Goal: Task Accomplishment & Management: Complete application form

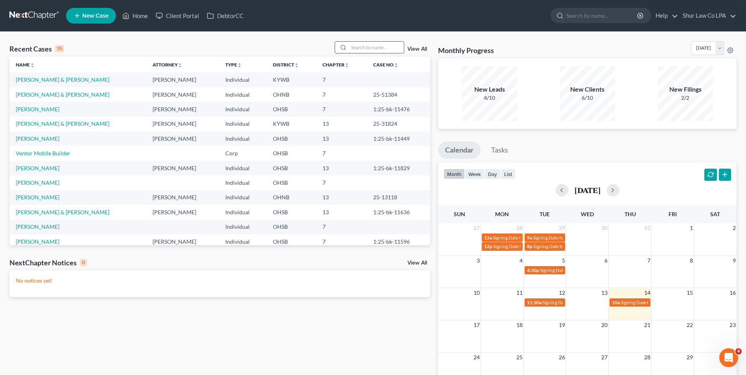
click at [358, 50] on input "search" at bounding box center [376, 47] width 55 height 11
type input "dryer"
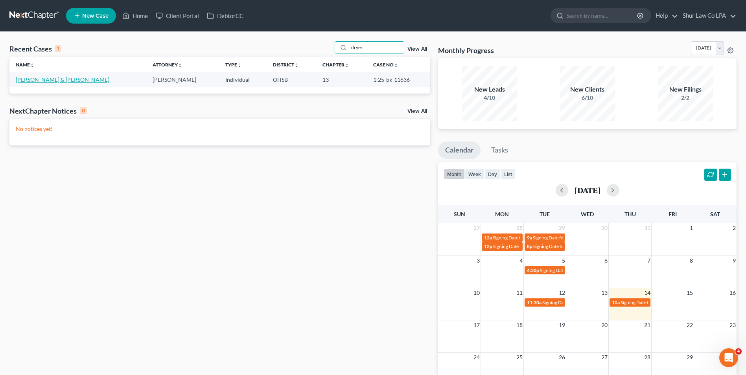
click at [35, 81] on link "[PERSON_NAME] & [PERSON_NAME]" at bounding box center [63, 79] width 94 height 7
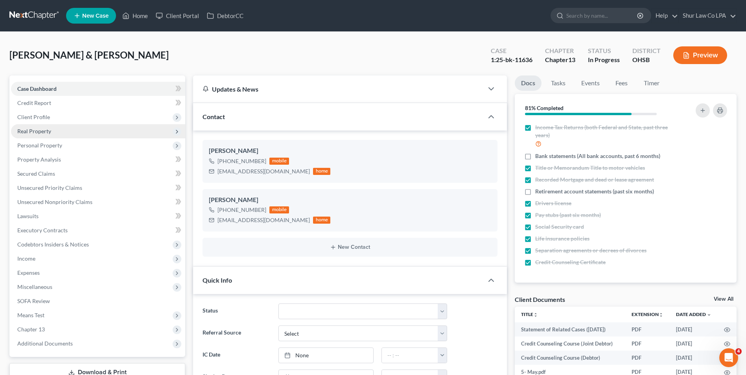
click at [44, 130] on span "Real Property" at bounding box center [34, 131] width 34 height 7
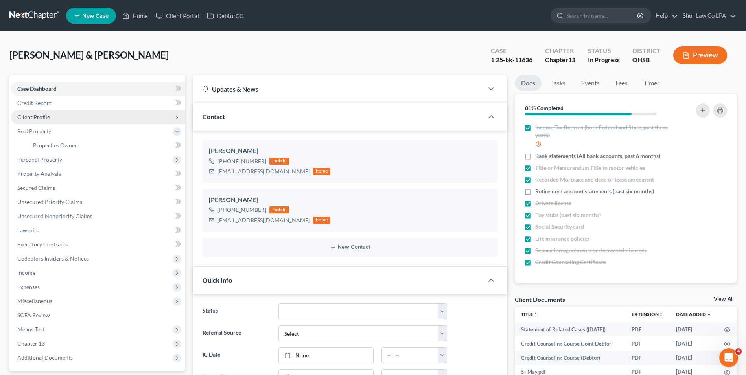
click at [48, 115] on span "Client Profile" at bounding box center [33, 117] width 33 height 7
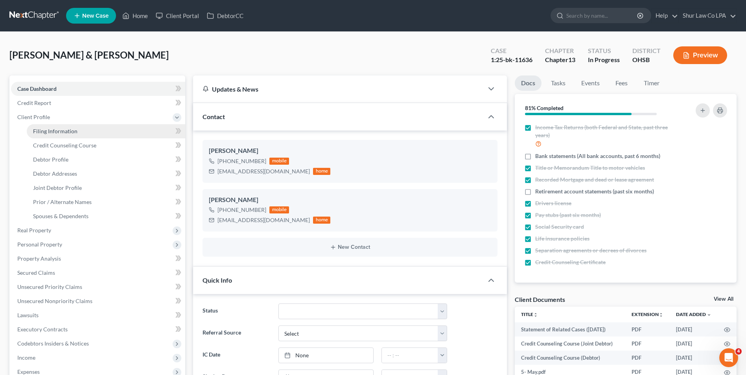
click at [64, 132] on span "Filing Information" at bounding box center [55, 131] width 44 height 7
select select "1"
select select "3"
select select "36"
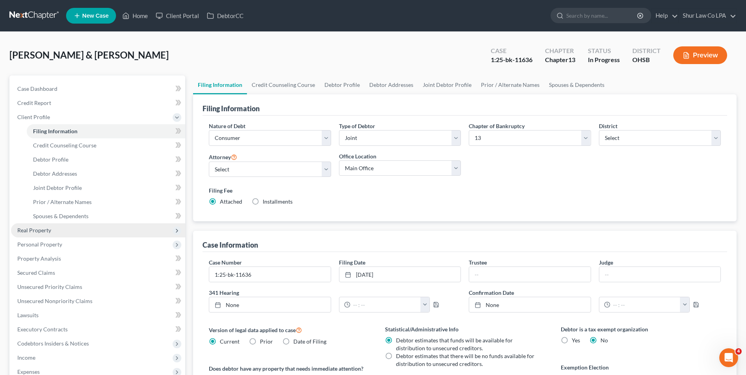
click at [51, 230] on span "Real Property" at bounding box center [98, 230] width 174 height 14
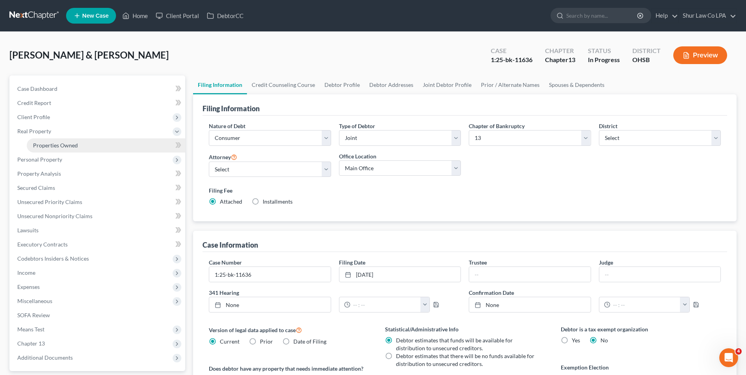
click at [82, 147] on link "Properties Owned" at bounding box center [106, 145] width 158 height 14
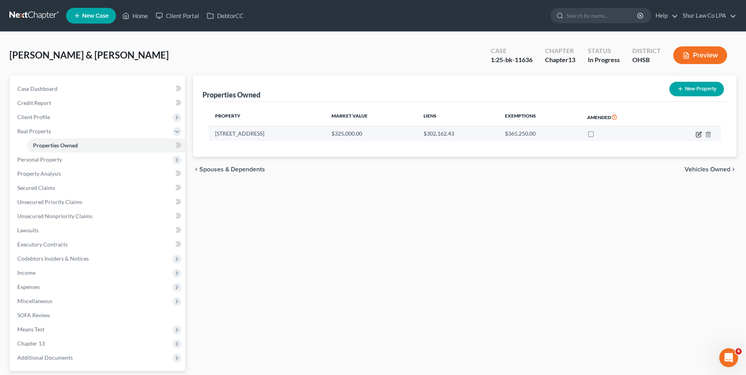
click at [698, 135] on icon "button" at bounding box center [699, 134] width 6 height 6
select select "36"
select select "2"
select select "0"
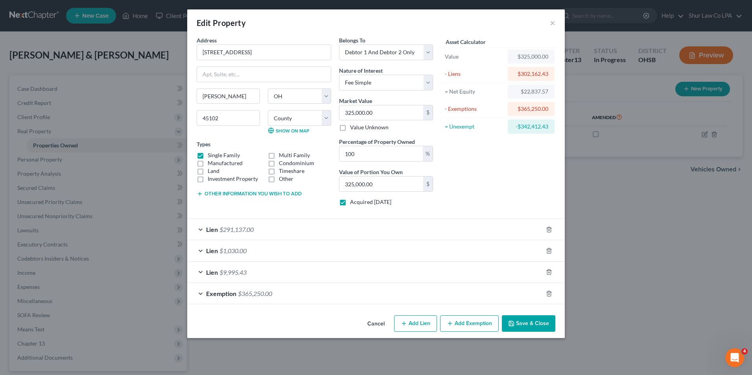
click at [201, 270] on div "Lien $9,995.43" at bounding box center [365, 272] width 356 height 21
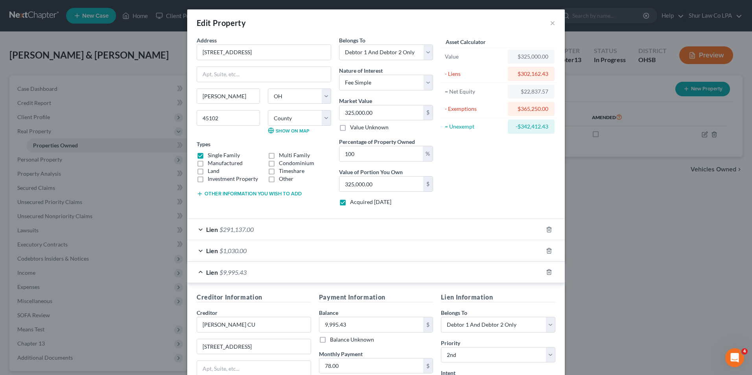
scroll to position [177, 0]
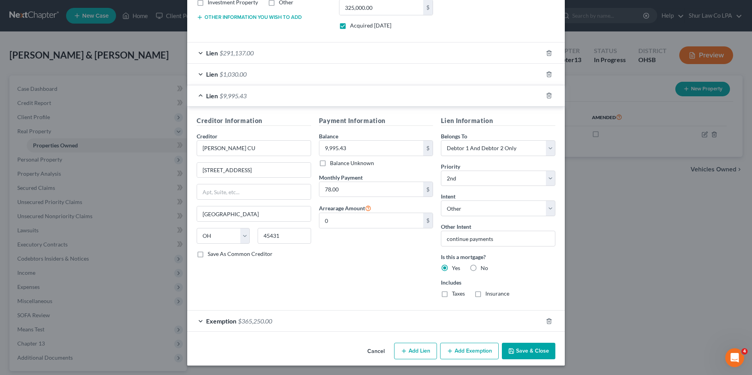
click at [199, 73] on div "Lien $1,030.00" at bounding box center [365, 74] width 356 height 21
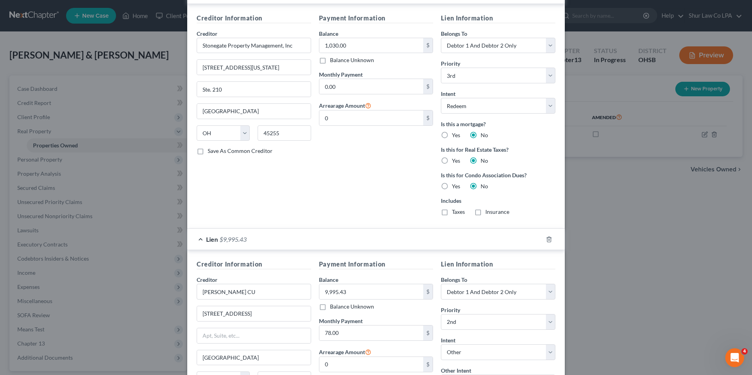
scroll to position [334, 0]
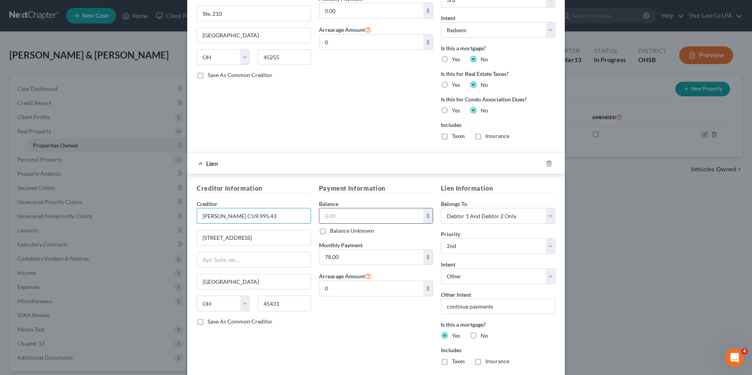
type input "[PERSON_NAME] CU"
click at [326, 212] on input "text" at bounding box center [371, 215] width 104 height 15
type input "10,224.41"
click at [347, 314] on div "Payment Information Balance 10,224.41 $ Balance Unknown Balance Undetermined 10…" at bounding box center [376, 278] width 122 height 188
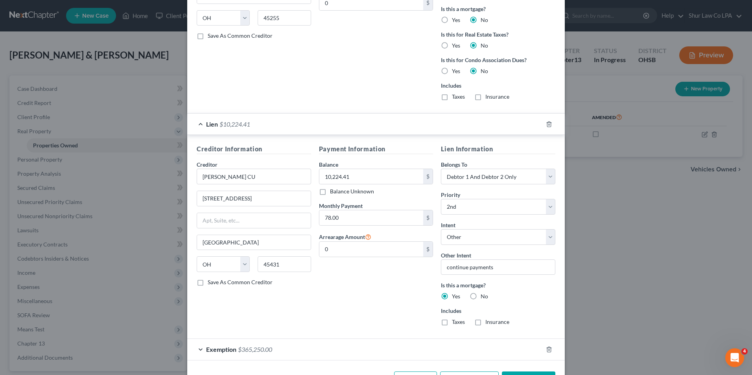
scroll to position [402, 0]
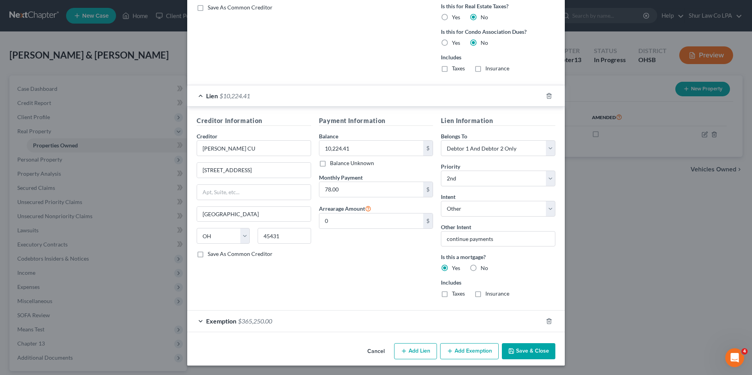
click at [196, 321] on div "Exemption $365,250.00" at bounding box center [365, 321] width 356 height 21
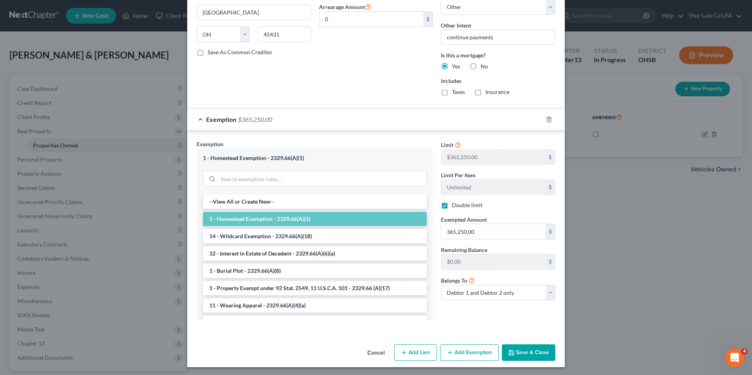
scroll to position [605, 0]
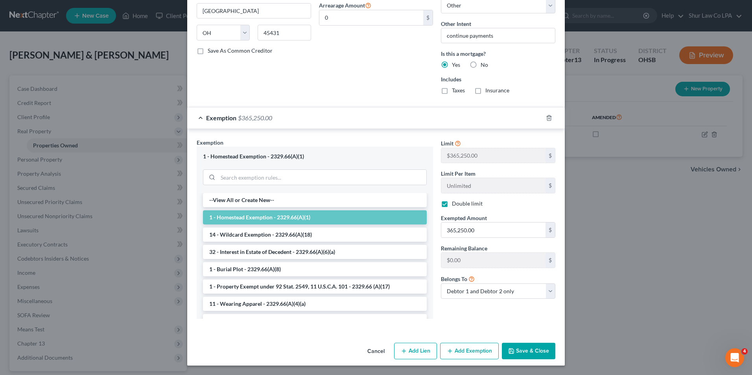
click at [413, 346] on button "Add Lien" at bounding box center [415, 351] width 43 height 17
select select "2"
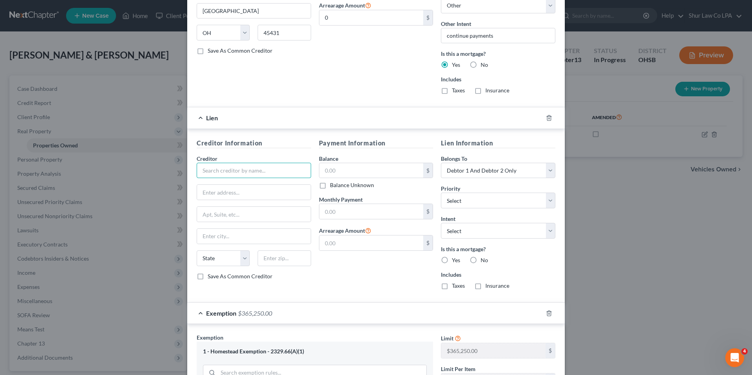
click at [273, 167] on input "text" at bounding box center [254, 171] width 114 height 16
click at [224, 173] on input "text" at bounding box center [254, 171] width 114 height 16
type input "U.S. Department of Housing and Urban Development"
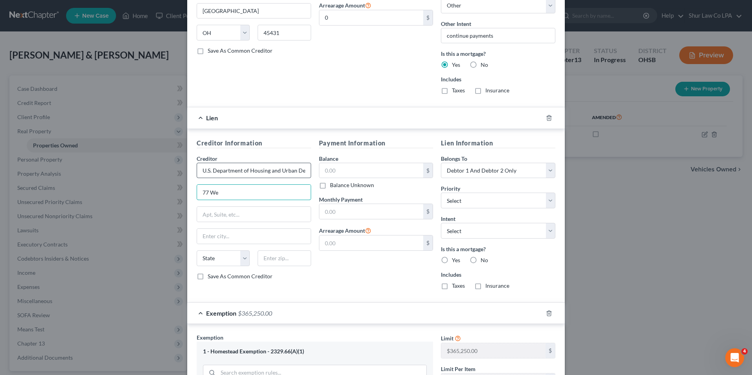
type input "77 West Jackson Blvd"
type input "Chicago"
select select "14"
type input "60604"
click at [348, 171] on input "text" at bounding box center [371, 170] width 104 height 15
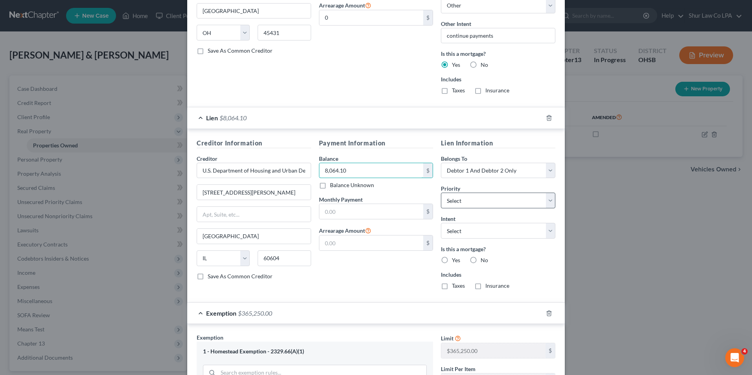
type input "8,064.10"
click at [550, 198] on select "Select 1st 2nd 3rd 4th 5th 6th 7th 8th 9th 10th 11th 12th 13th 14th 15th 16th 1…" at bounding box center [498, 201] width 114 height 16
select select "4"
click at [441, 193] on select "Select 1st 2nd 3rd 4th 5th 6th 7th 8th 9th 10th 11th 12th 13th 14th 15th 16th 1…" at bounding box center [498, 201] width 114 height 16
click at [459, 233] on select "Select Surrender Redeem Reaffirm Avoid Other" at bounding box center [498, 231] width 114 height 16
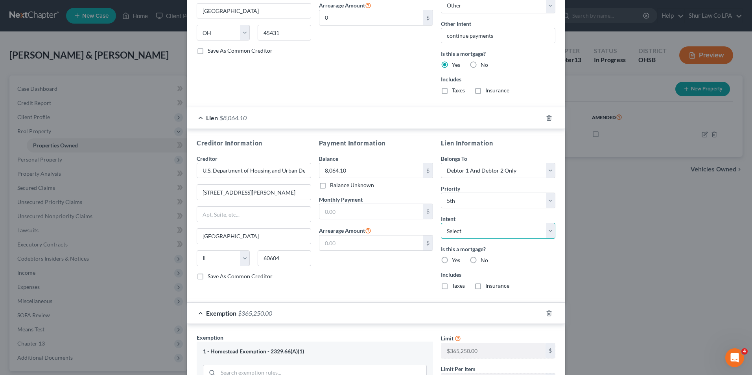
select select "4"
click at [441, 223] on select "Select Surrender Redeem Reaffirm Avoid Other" at bounding box center [498, 231] width 114 height 16
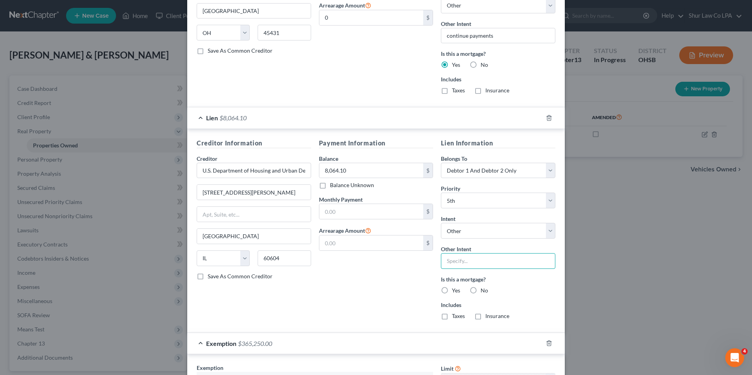
click at [470, 262] on input "text" at bounding box center [498, 261] width 114 height 16
type input "continue payments"
click at [361, 314] on div "Payment Information Balance 8,064.10 $ Balance Unknown Balance Undetermined 8,0…" at bounding box center [376, 232] width 122 height 188
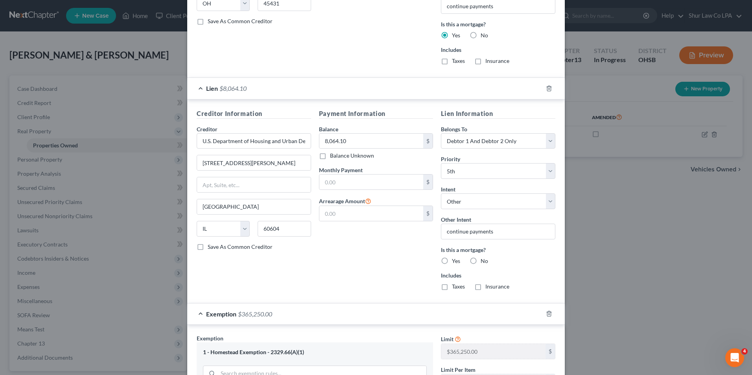
scroll to position [634, 0]
click at [470, 172] on select "Select 1st 2nd 3rd 4th 5th 6th 7th 8th 9th 10th 11th 12th 13th 14th 15th 16th 1…" at bounding box center [498, 172] width 114 height 16
select select "3"
click at [441, 164] on select "Select 1st 2nd 3rd 4th 5th 6th 7th 8th 9th 10th 11th 12th 13th 14th 15th 16th 1…" at bounding box center [498, 172] width 114 height 16
click at [389, 260] on div "Payment Information Balance 8,064.10 $ Balance Unknown Balance Undetermined 8,0…" at bounding box center [376, 204] width 122 height 188
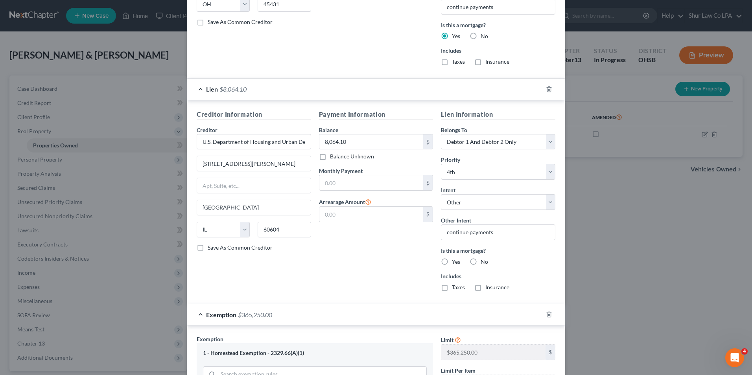
scroll to position [830, 0]
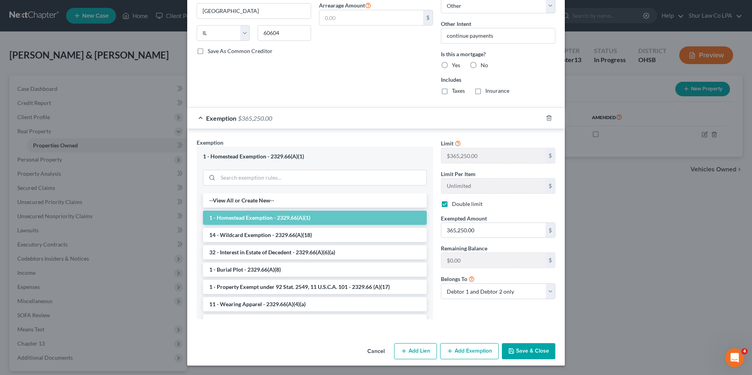
click at [527, 351] on button "Save & Close" at bounding box center [528, 351] width 53 height 17
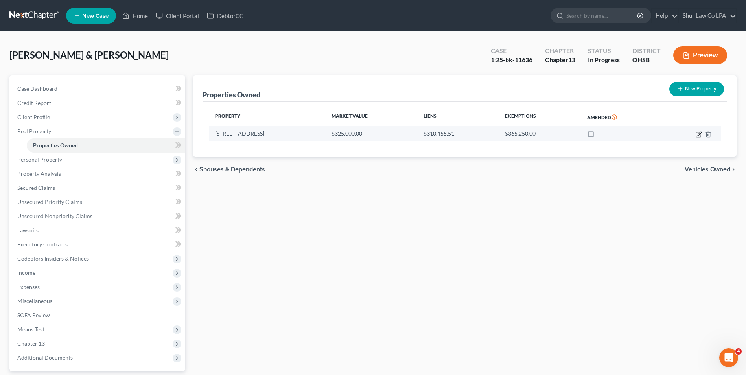
click at [699, 135] on icon "button" at bounding box center [699, 134] width 6 height 6
select select "36"
select select "12"
select select "2"
select select "0"
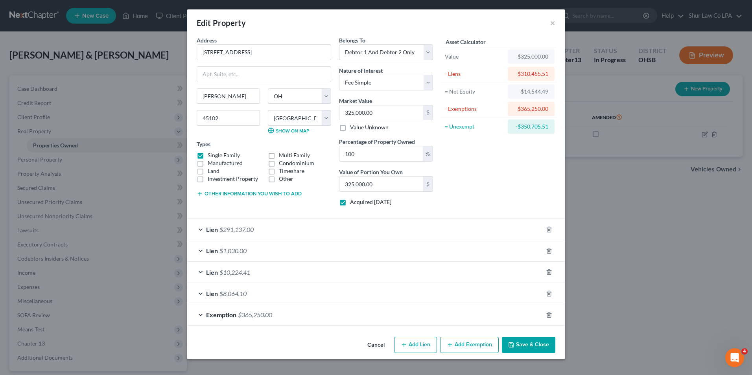
click at [202, 227] on div "Lien $291,137.00" at bounding box center [365, 229] width 356 height 21
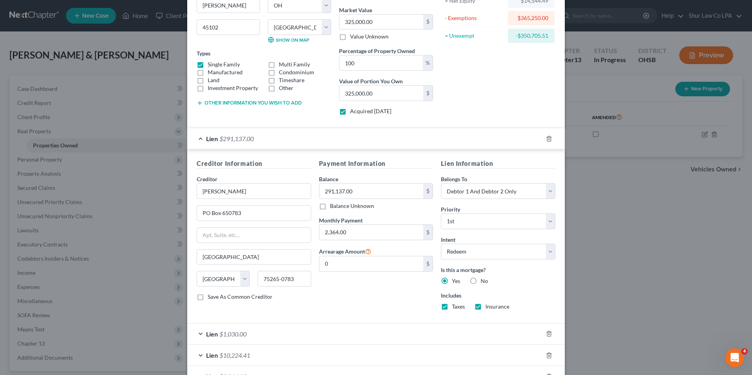
scroll to position [157, 0]
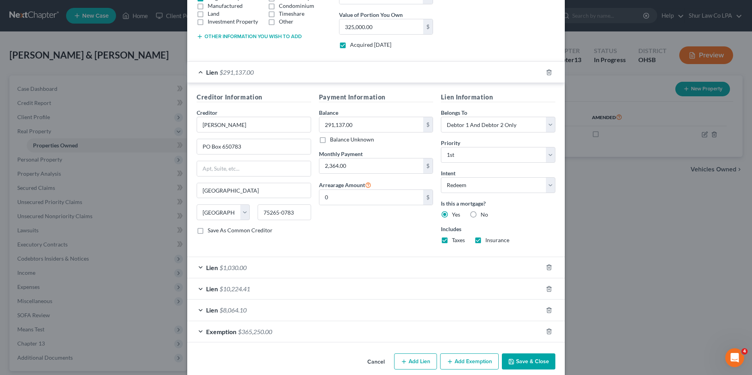
click at [199, 268] on div "Lien $1,030.00" at bounding box center [365, 267] width 356 height 21
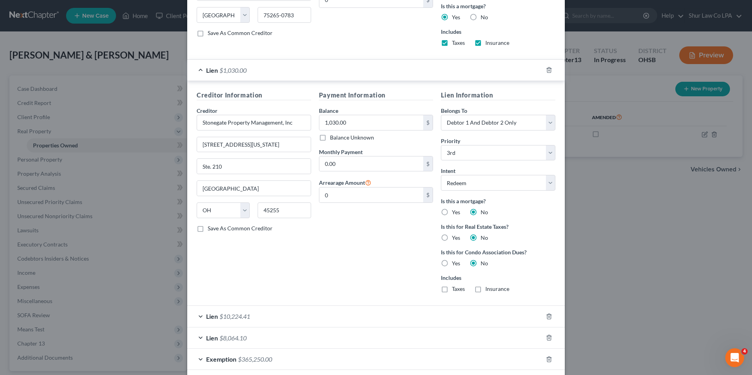
scroll to position [393, 0]
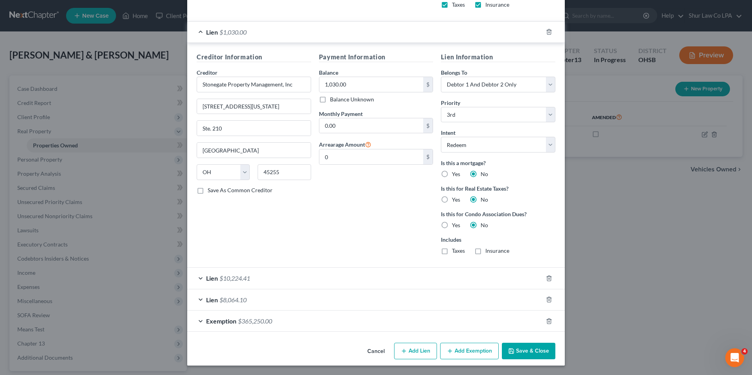
click at [199, 277] on div "Lien $10,224.41" at bounding box center [365, 278] width 356 height 21
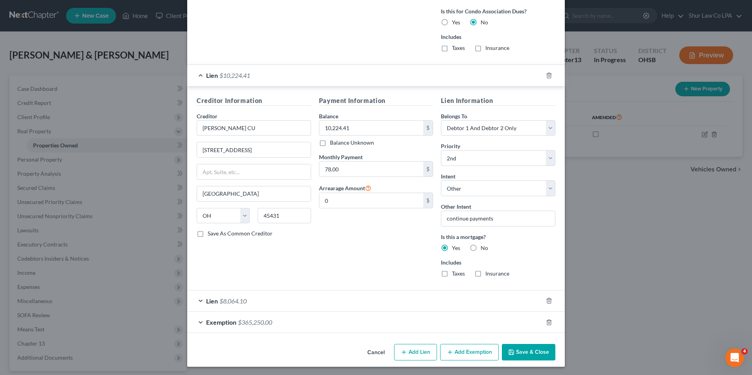
scroll to position [597, 0]
click at [197, 301] on div "Lien $8,064.10" at bounding box center [365, 299] width 356 height 21
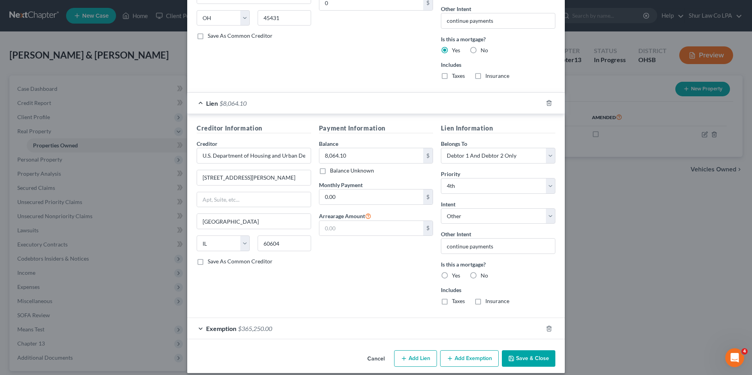
scroll to position [801, 0]
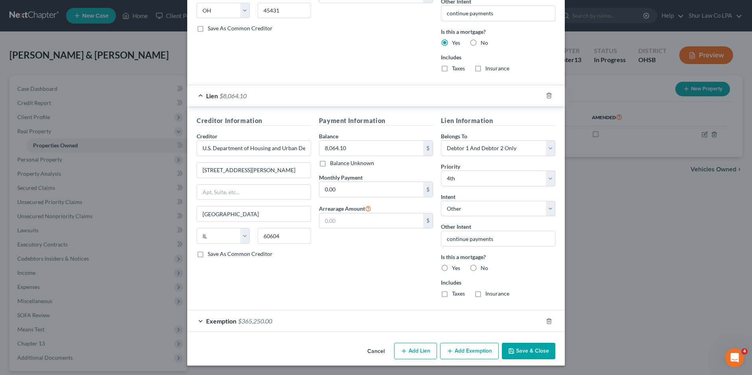
click at [533, 350] on button "Save & Close" at bounding box center [528, 351] width 53 height 17
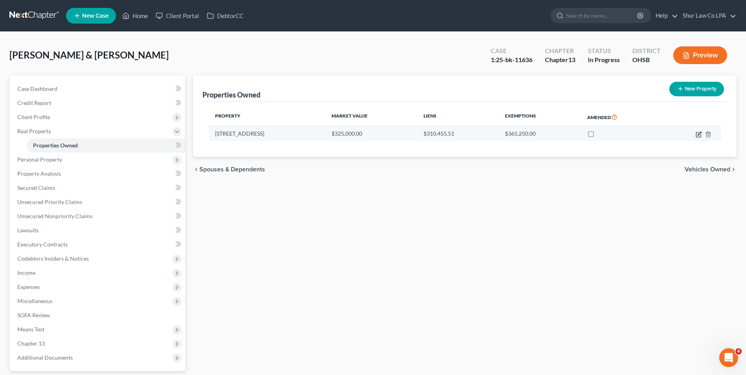
click at [697, 136] on icon "button" at bounding box center [698, 134] width 5 height 5
select select "36"
select select "12"
select select "2"
select select "0"
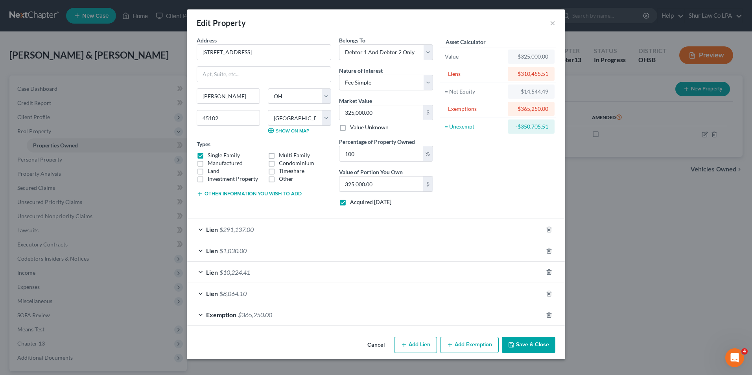
click at [201, 292] on div "Lien $8,064.10" at bounding box center [365, 293] width 356 height 21
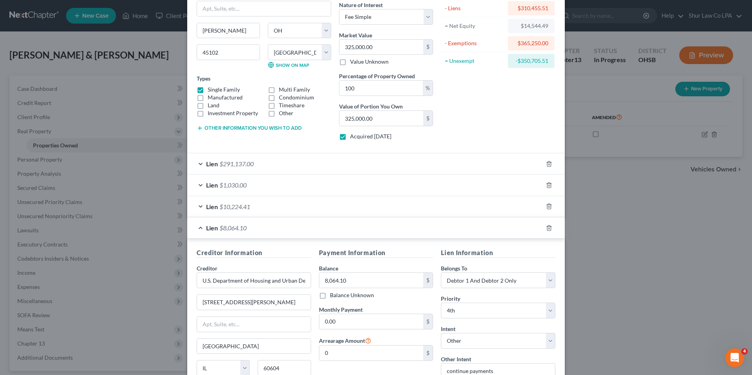
scroll to position [118, 0]
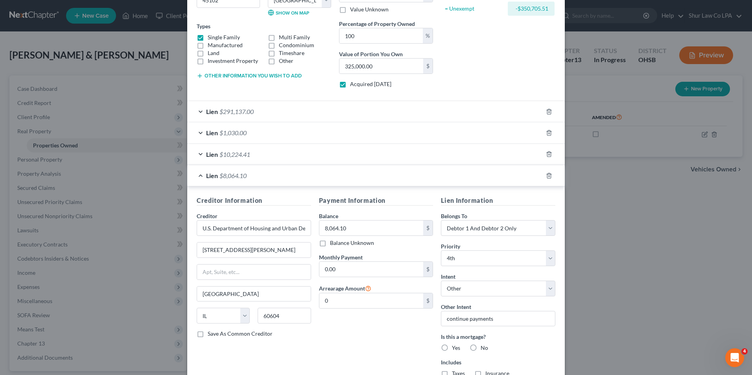
click at [199, 153] on div "Lien $10,224.41" at bounding box center [365, 154] width 356 height 21
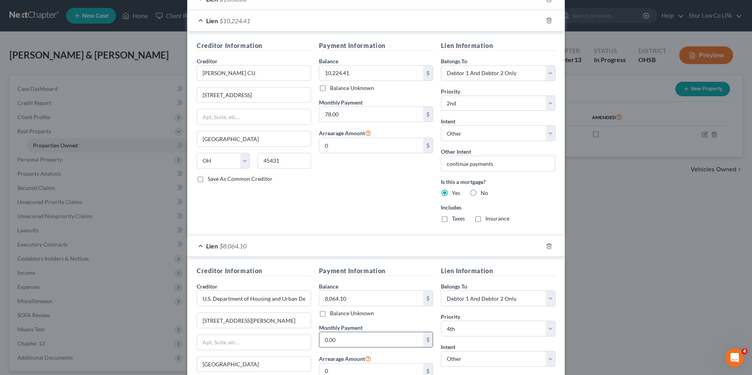
scroll to position [166, 0]
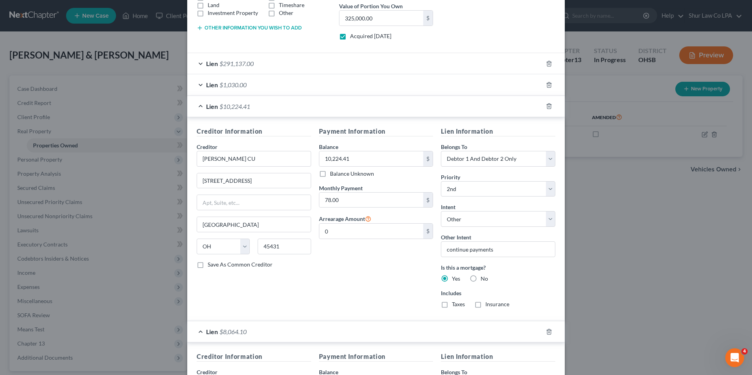
click at [199, 84] on div "Lien $1,030.00" at bounding box center [365, 84] width 356 height 21
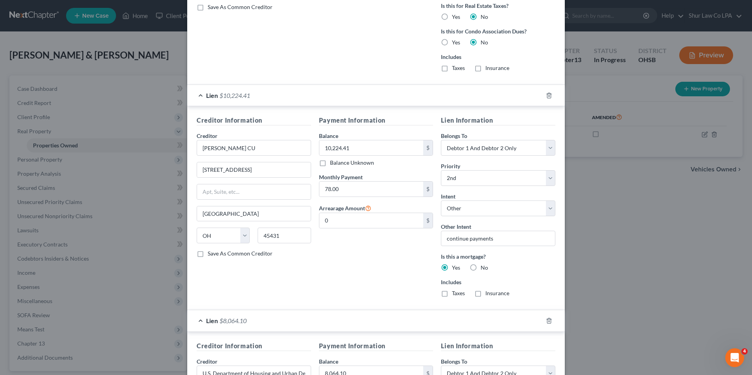
scroll to position [627, 0]
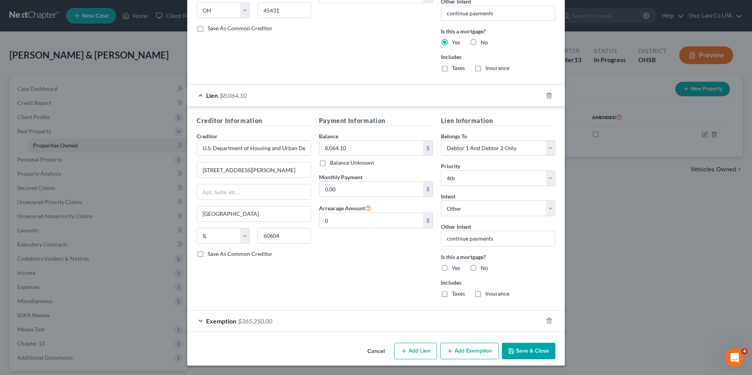
click at [515, 349] on button "Save & Close" at bounding box center [528, 351] width 53 height 17
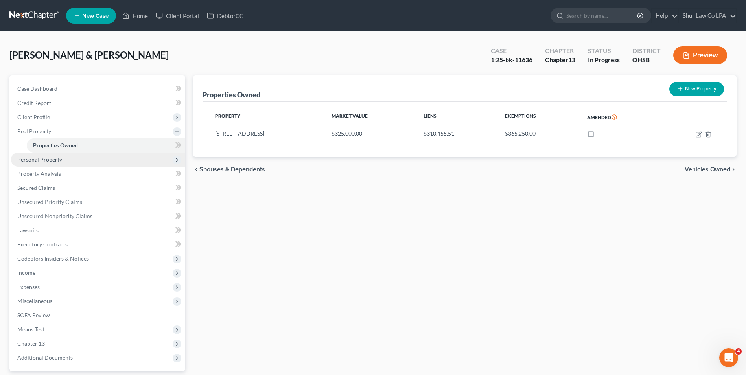
click at [50, 158] on span "Personal Property" at bounding box center [39, 159] width 45 height 7
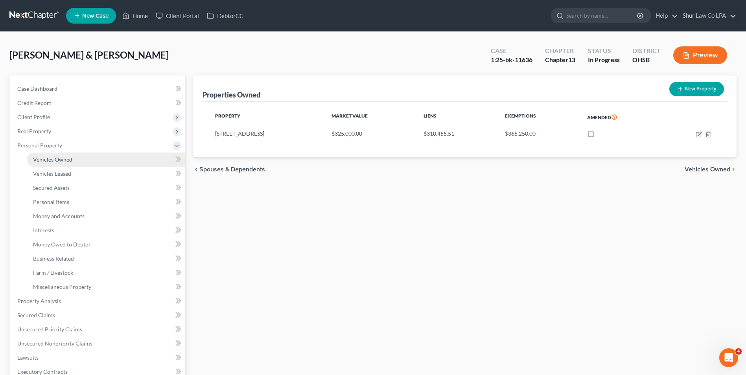
click at [70, 157] on span "Vehicles Owned" at bounding box center [52, 159] width 39 height 7
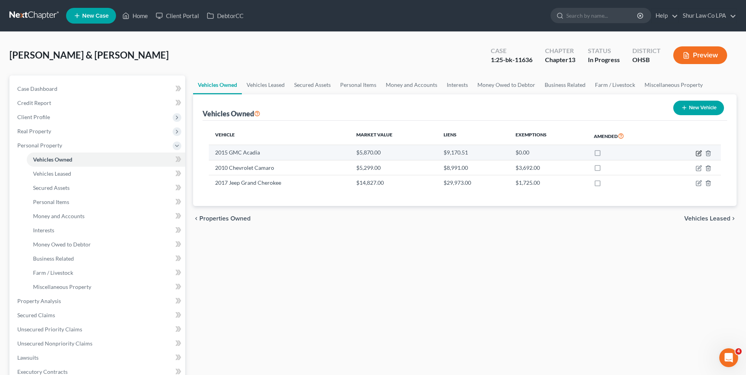
click at [697, 156] on icon "button" at bounding box center [698, 153] width 5 height 5
select select "0"
select select "11"
select select "3"
select select "1"
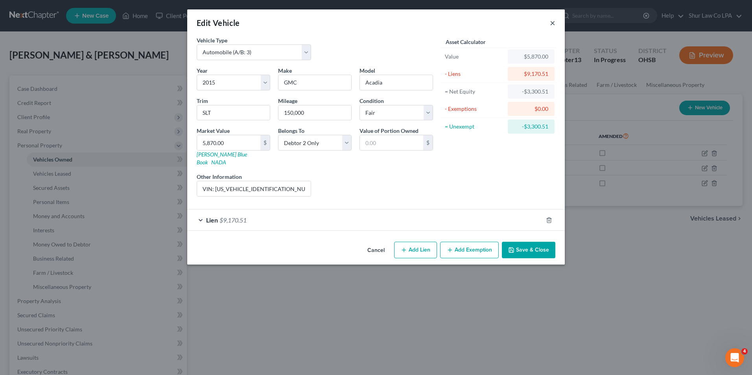
click at [553, 22] on button "×" at bounding box center [553, 22] width 6 height 9
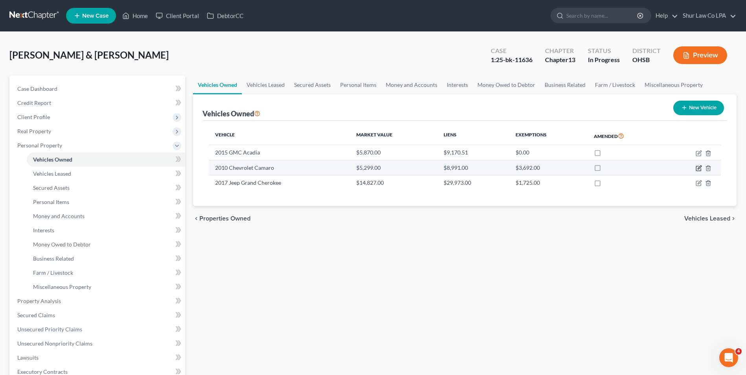
click at [699, 171] on icon "button" at bounding box center [698, 168] width 5 height 5
select select "0"
select select "16"
select select "2"
select select "0"
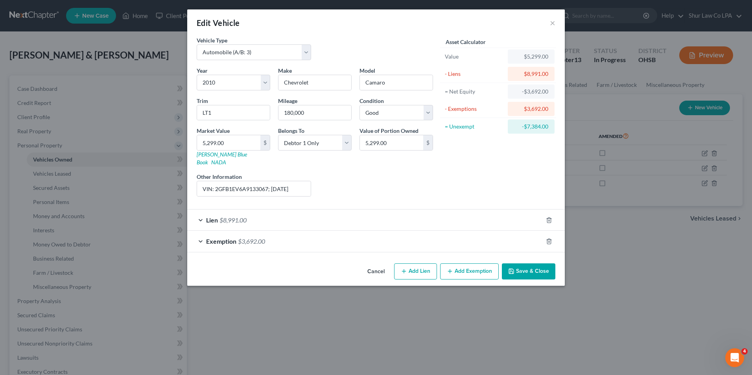
click at [200, 234] on div "Exemption $3,692.00" at bounding box center [365, 241] width 356 height 21
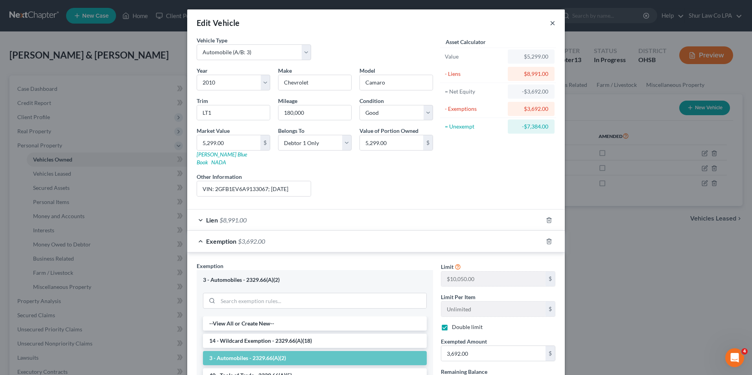
click at [551, 24] on button "×" at bounding box center [553, 22] width 6 height 9
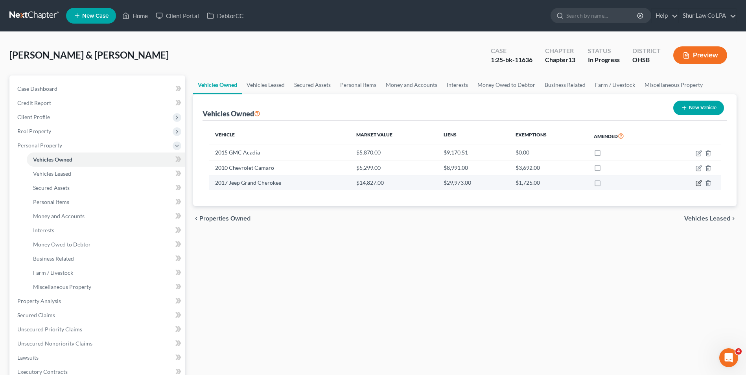
click at [699, 186] on icon "button" at bounding box center [698, 183] width 5 height 5
select select "0"
select select "9"
select select "1"
select select "0"
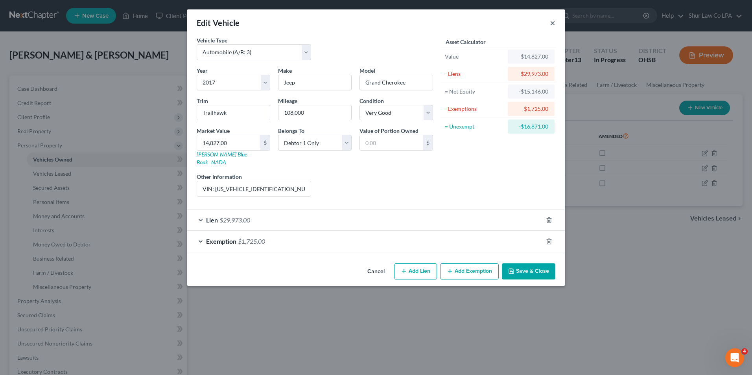
click at [553, 23] on button "×" at bounding box center [553, 22] width 6 height 9
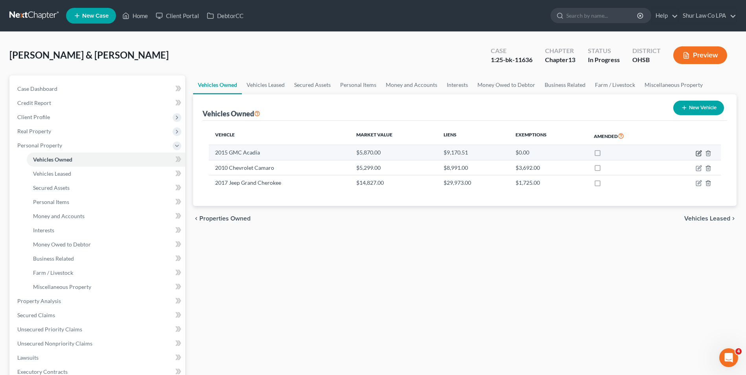
click at [699, 153] on icon "button" at bounding box center [699, 153] width 6 height 6
select select "0"
select select "11"
select select "3"
select select "1"
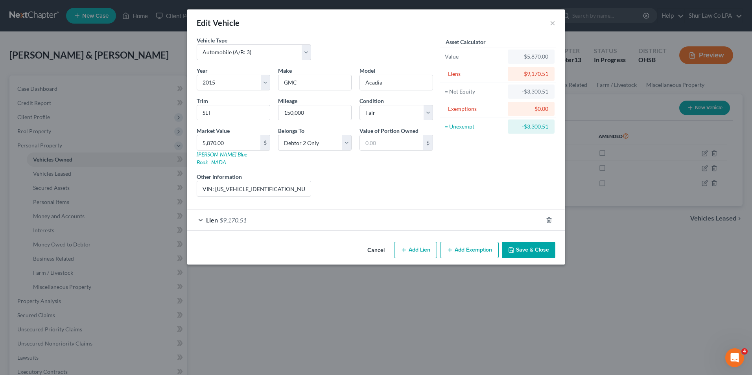
click at [196, 212] on div "Lien $9,170.51" at bounding box center [365, 220] width 356 height 21
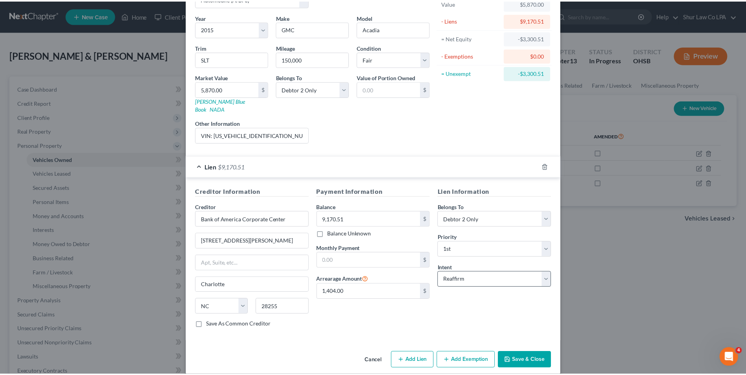
scroll to position [55, 0]
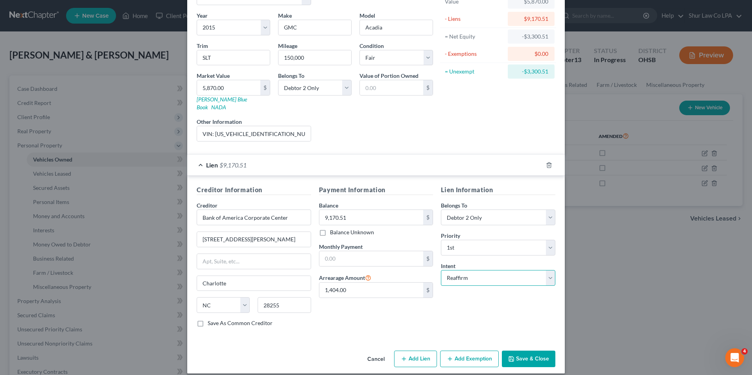
click at [548, 272] on select "Select Surrender Redeem Reaffirm Avoid Other" at bounding box center [498, 278] width 114 height 16
select select "0"
click at [441, 270] on select "Select Surrender Redeem Reaffirm Avoid Other" at bounding box center [498, 278] width 114 height 16
click at [526, 351] on button "Save & Close" at bounding box center [528, 359] width 53 height 17
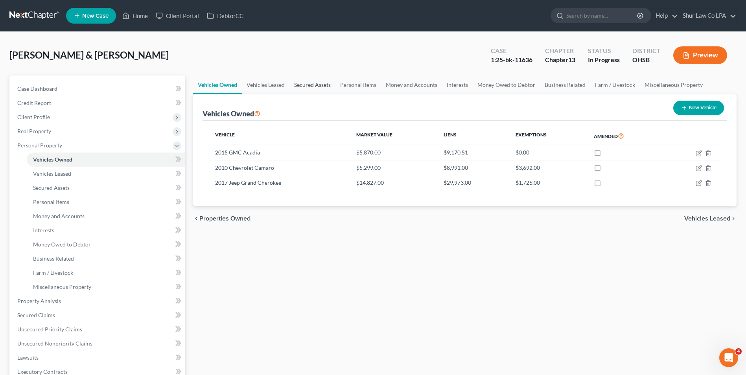
click at [319, 87] on link "Secured Assets" at bounding box center [312, 85] width 46 height 19
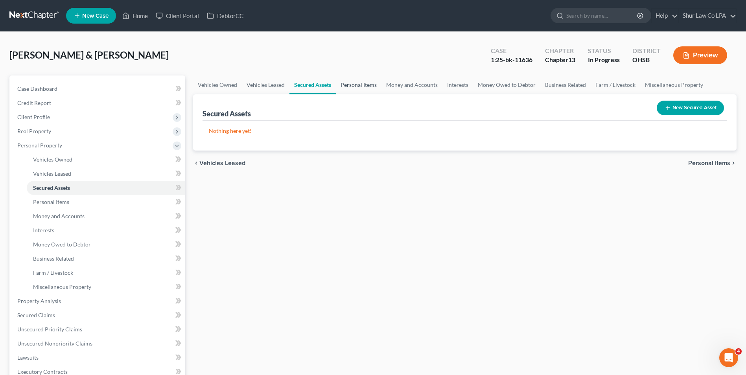
click at [369, 86] on link "Personal Items" at bounding box center [359, 85] width 46 height 19
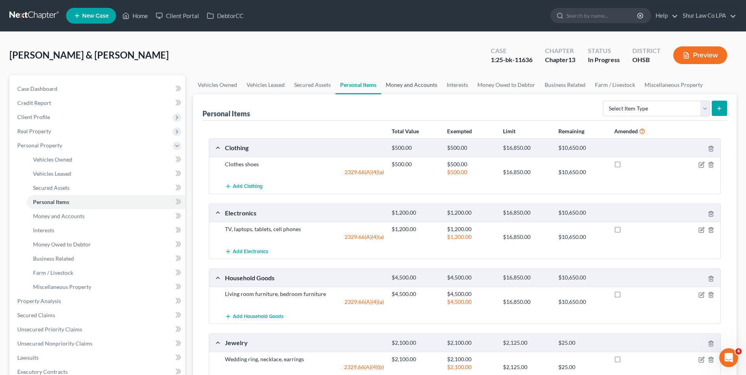
click at [418, 85] on link "Money and Accounts" at bounding box center [411, 85] width 61 height 19
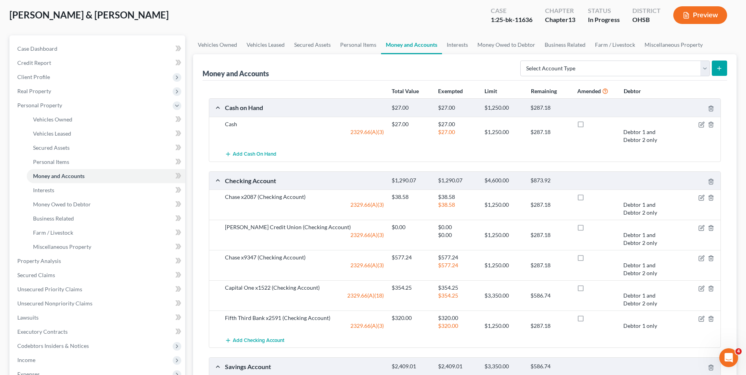
scroll to position [39, 0]
click at [369, 48] on link "Personal Items" at bounding box center [358, 45] width 46 height 19
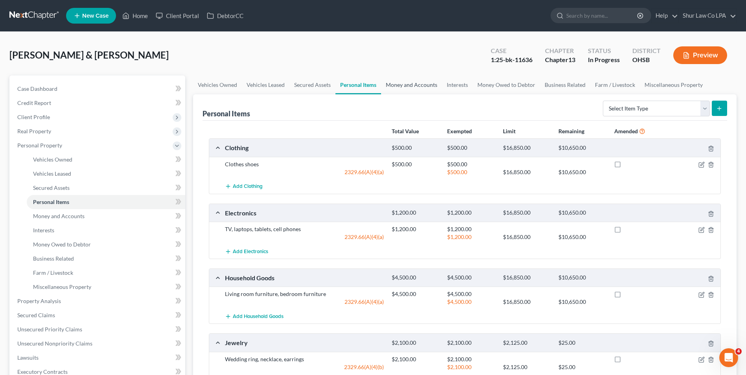
click at [419, 83] on link "Money and Accounts" at bounding box center [411, 85] width 61 height 19
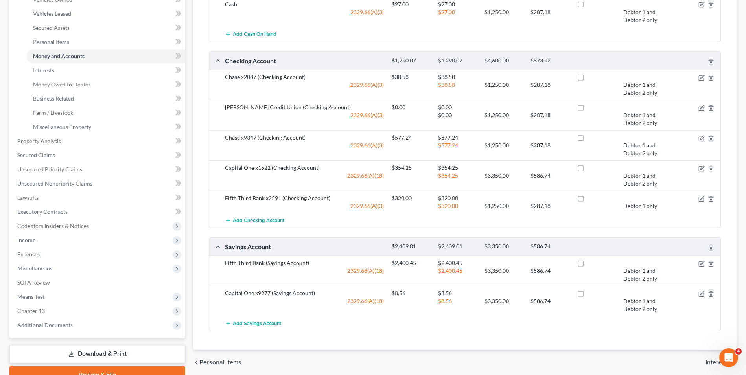
scroll to position [199, 0]
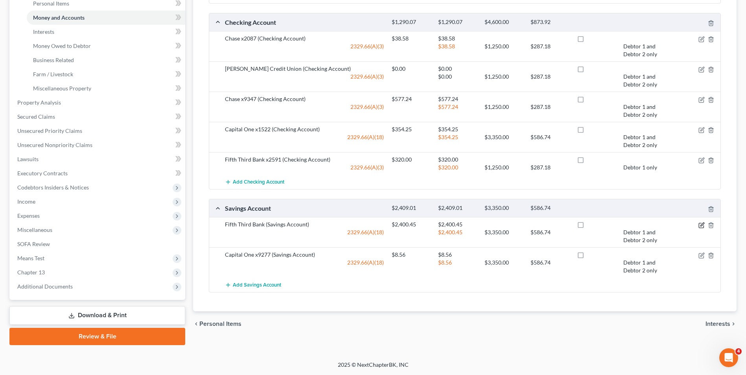
click at [700, 226] on icon "button" at bounding box center [702, 225] width 6 height 6
select select "2"
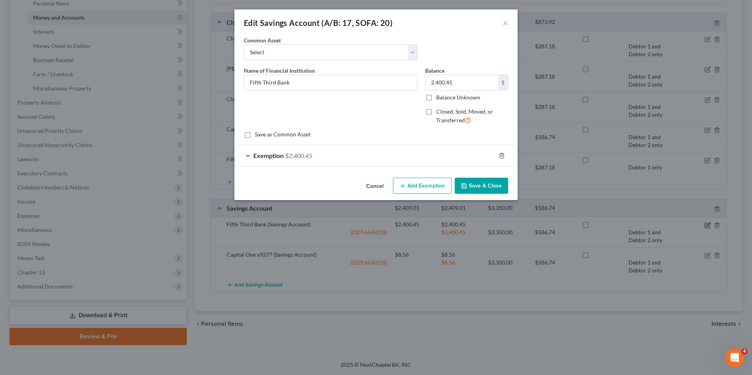
checkbox input "true"
click at [251, 155] on div "Exemption $2,400.45" at bounding box center [364, 155] width 261 height 21
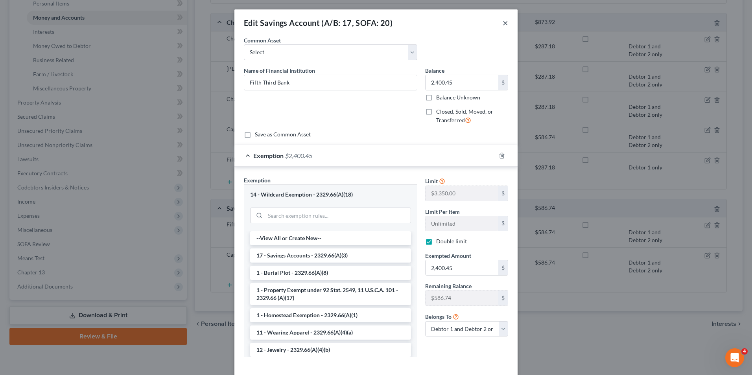
click at [503, 23] on button "×" at bounding box center [506, 22] width 6 height 9
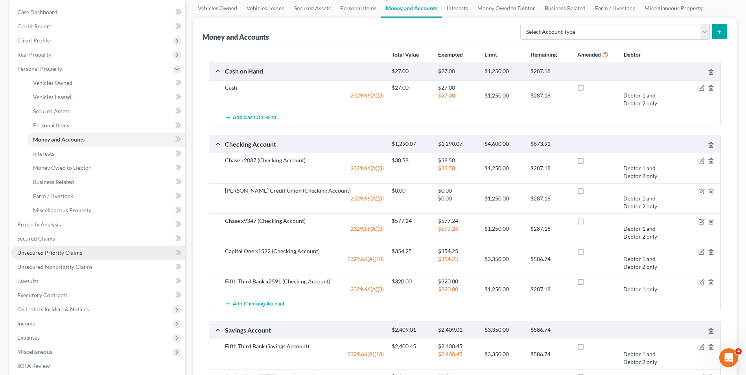
scroll to position [0, 0]
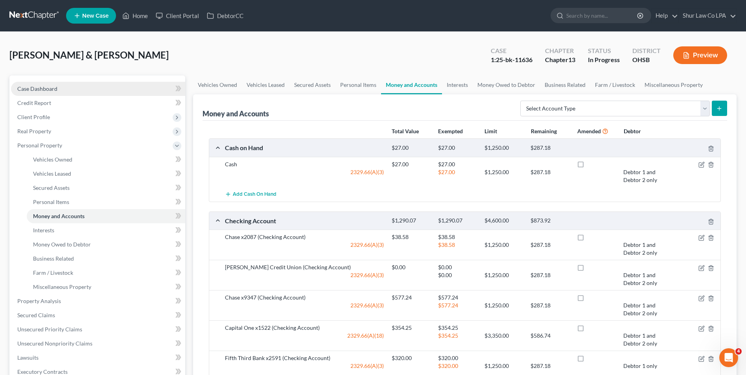
click at [38, 92] on span "Case Dashboard" at bounding box center [37, 88] width 40 height 7
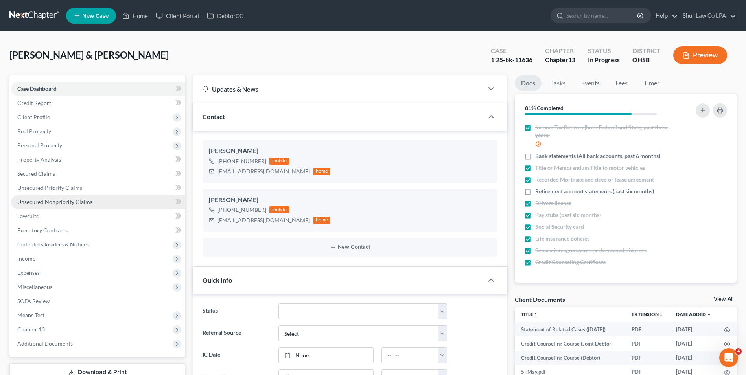
click at [67, 195] on link "Unsecured Nonpriority Claims" at bounding box center [98, 202] width 174 height 14
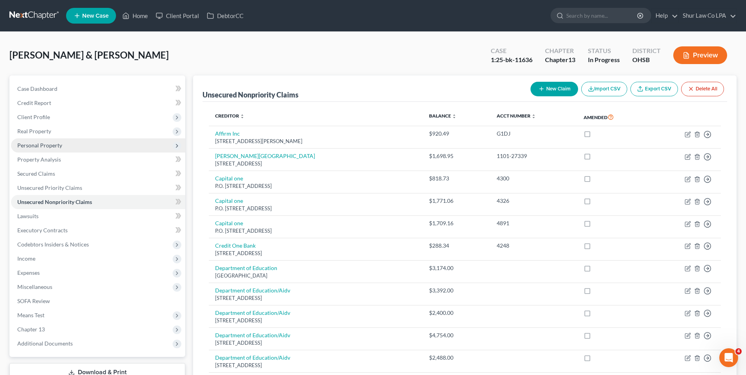
click at [41, 140] on span "Personal Property" at bounding box center [98, 145] width 174 height 14
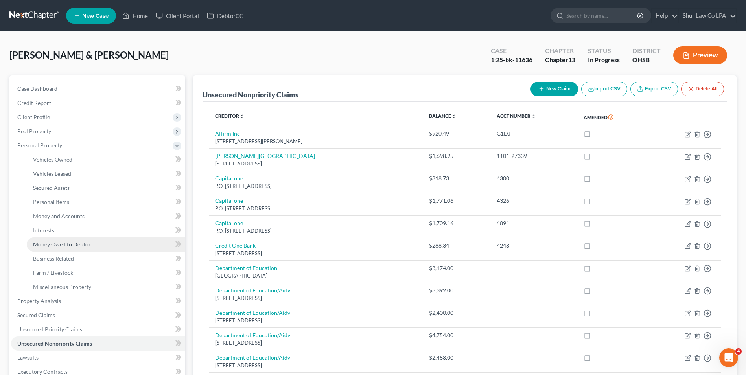
click at [56, 247] on span "Money Owed to Debtor" at bounding box center [62, 244] width 58 height 7
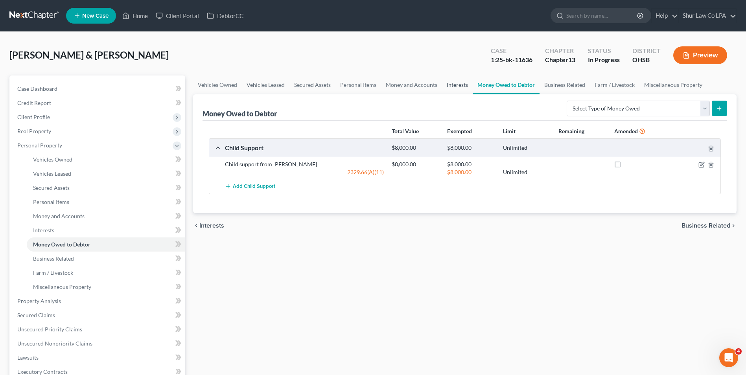
click at [453, 86] on link "Interests" at bounding box center [457, 85] width 31 height 19
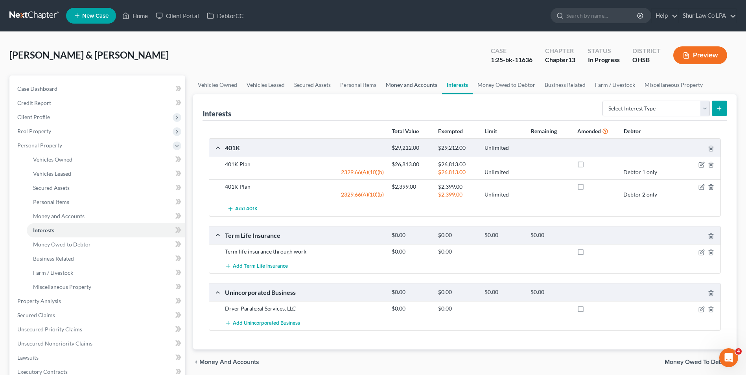
click at [402, 87] on link "Money and Accounts" at bounding box center [411, 85] width 61 height 19
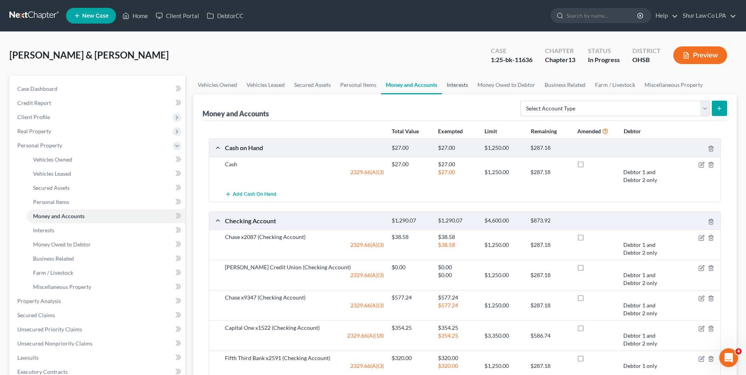
click at [458, 84] on link "Interests" at bounding box center [457, 85] width 31 height 19
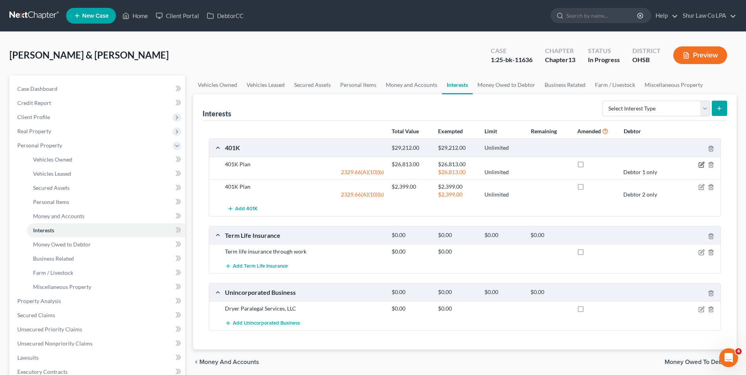
click at [703, 162] on icon "button" at bounding box center [702, 165] width 6 height 6
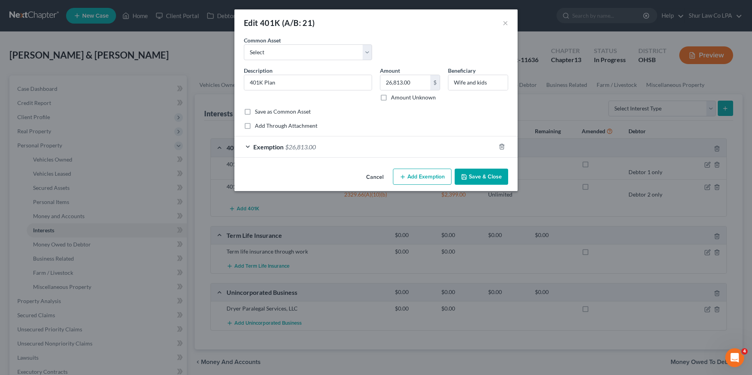
click at [247, 147] on div "Exemption $26,813.00" at bounding box center [364, 146] width 261 height 21
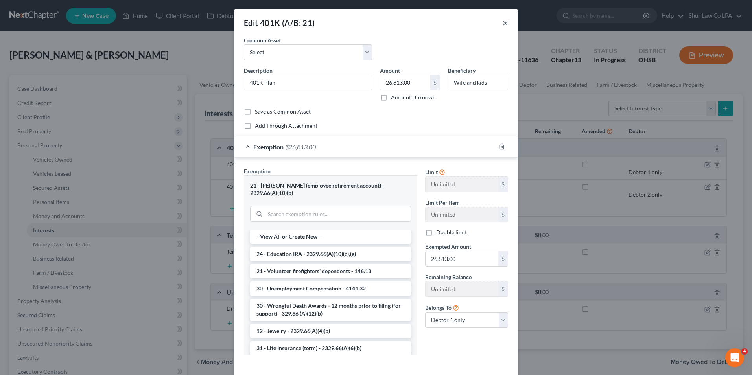
click at [503, 20] on button "×" at bounding box center [506, 22] width 6 height 9
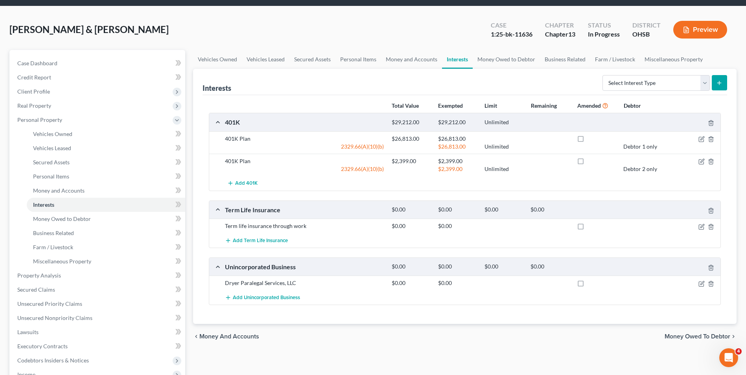
scroll to position [39, 0]
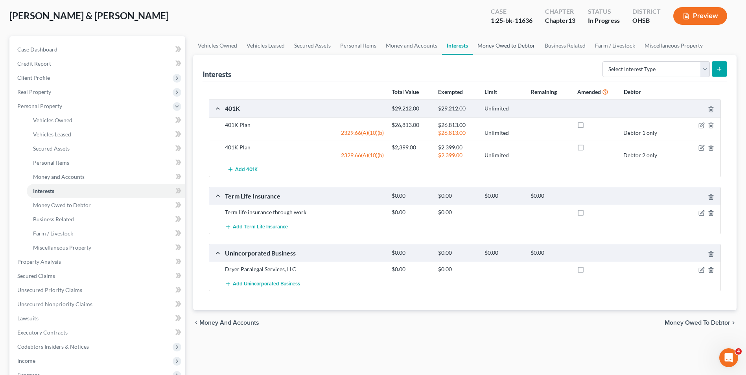
click at [522, 46] on link "Money Owed to Debtor" at bounding box center [506, 45] width 67 height 19
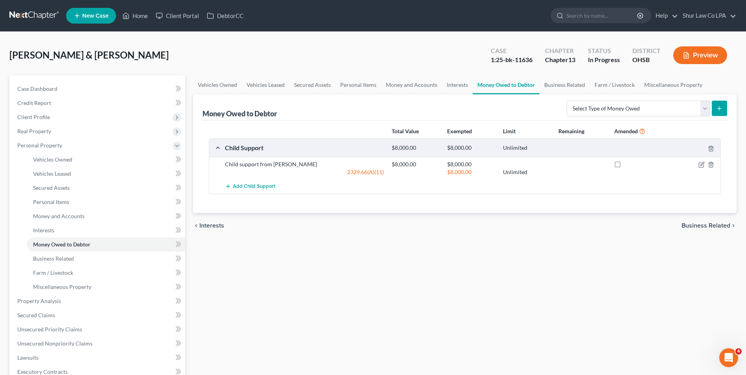
drag, startPoint x: 518, startPoint y: 224, endPoint x: 515, endPoint y: 177, distance: 46.9
click at [518, 224] on div "chevron_left Interests Business Related chevron_right" at bounding box center [465, 225] width 544 height 25
click at [575, 86] on link "Business Related" at bounding box center [565, 85] width 50 height 19
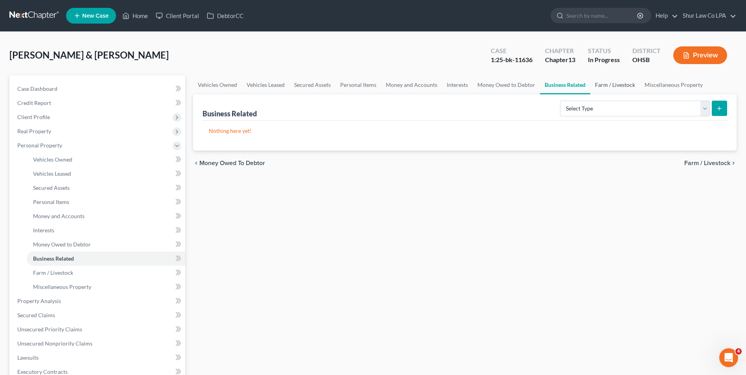
click at [606, 84] on link "Farm / Livestock" at bounding box center [615, 85] width 50 height 19
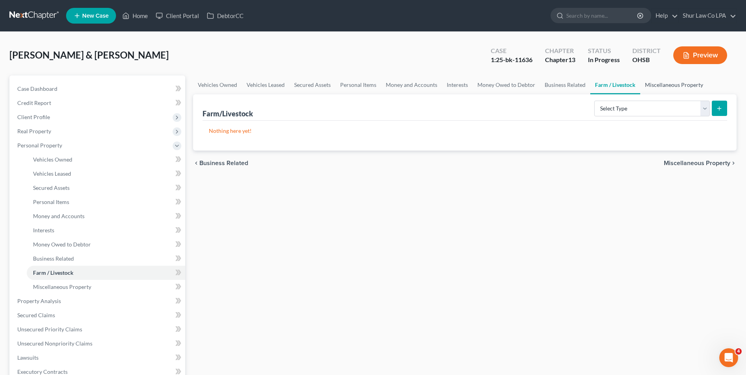
click at [675, 82] on link "Miscellaneous Property" at bounding box center [674, 85] width 68 height 19
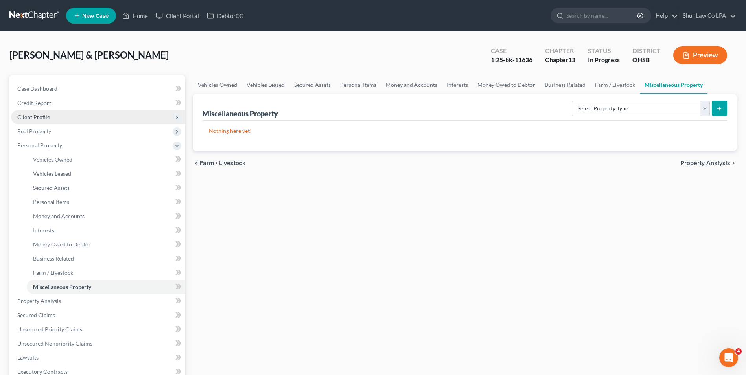
click at [35, 112] on span "Client Profile" at bounding box center [98, 117] width 174 height 14
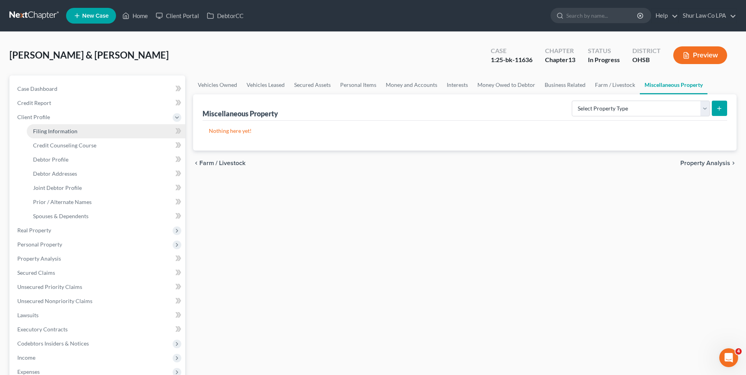
click at [46, 128] on span "Filing Information" at bounding box center [55, 131] width 44 height 7
select select "1"
select select "3"
select select "62"
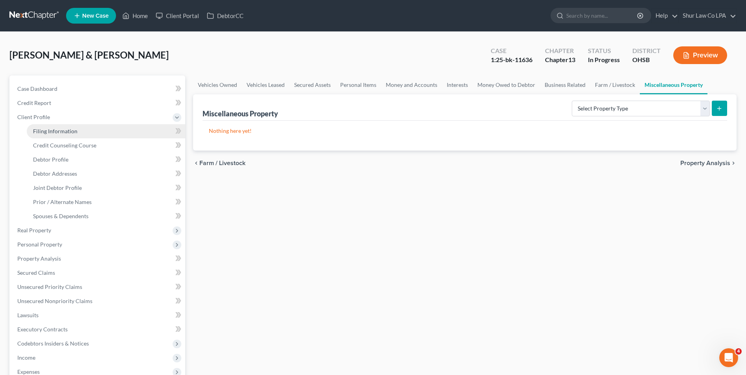
select select "0"
select select "36"
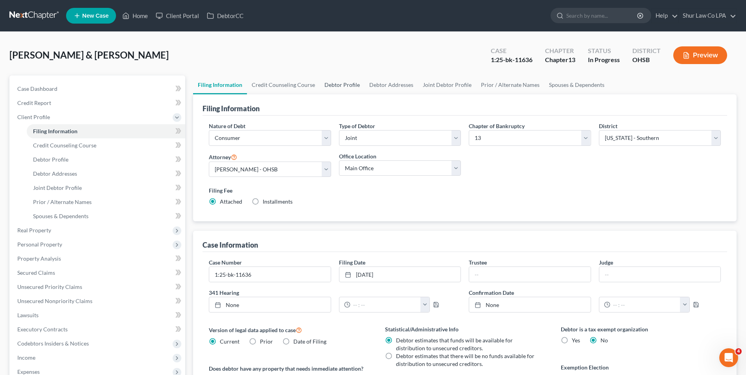
click at [324, 85] on link "Debtor Profile" at bounding box center [342, 85] width 45 height 19
select select "1"
select select "7"
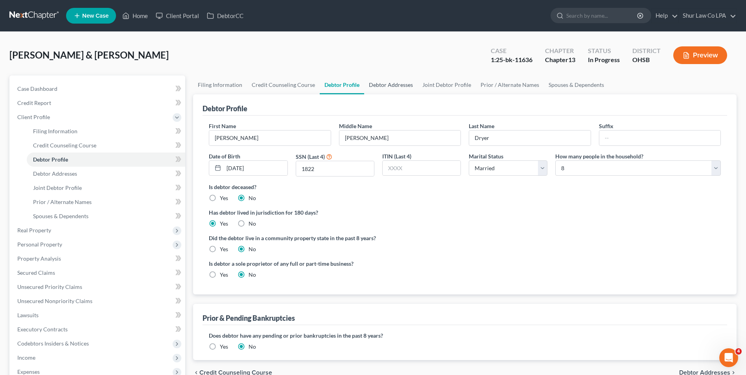
click at [398, 87] on link "Debtor Addresses" at bounding box center [390, 85] width 53 height 19
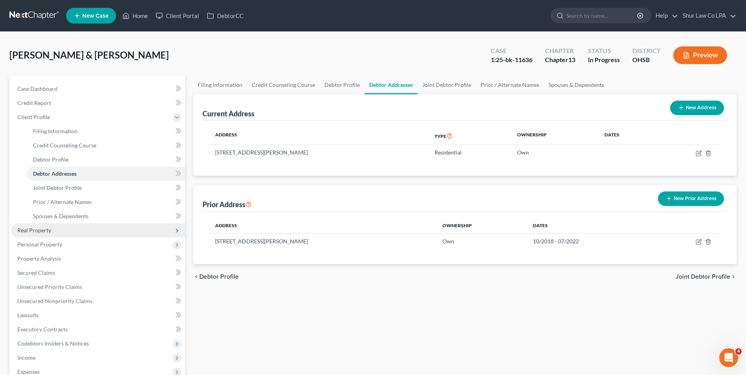
click at [63, 230] on span "Real Property" at bounding box center [98, 230] width 174 height 14
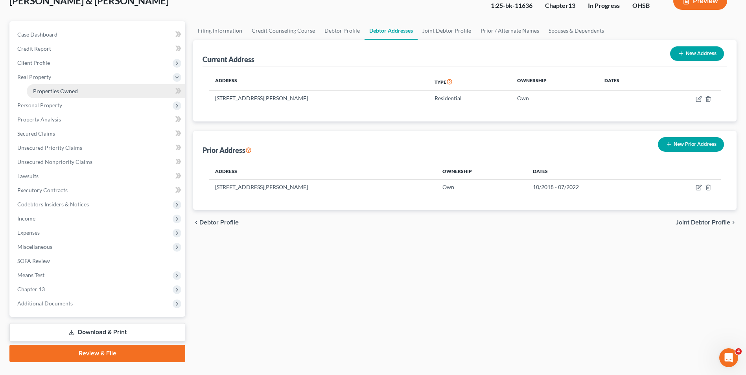
scroll to position [71, 0]
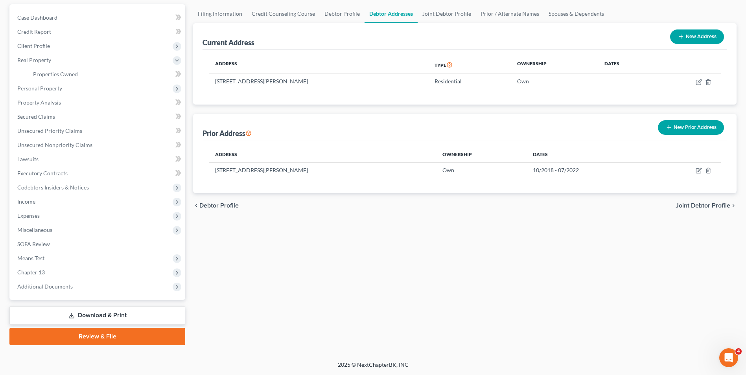
click at [111, 313] on link "Download & Print" at bounding box center [97, 315] width 176 height 18
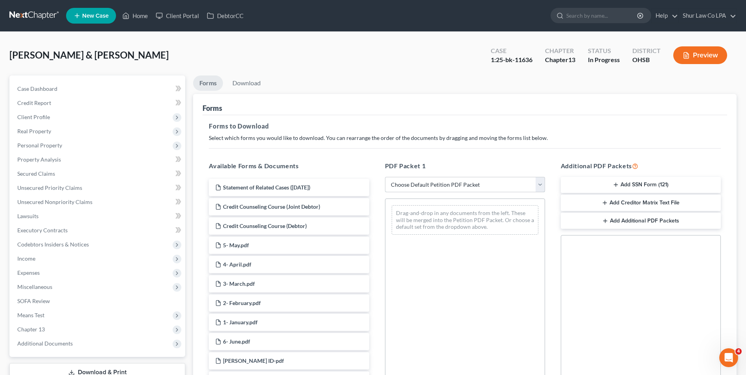
click at [535, 185] on select "Choose Default Petition PDF Packet Complete Bankruptcy Petition (all forms and …" at bounding box center [465, 185] width 160 height 16
select select "2"
click at [385, 177] on select "Choose Default Petition PDF Packet Complete Bankruptcy Petition (all forms and …" at bounding box center [465, 185] width 160 height 16
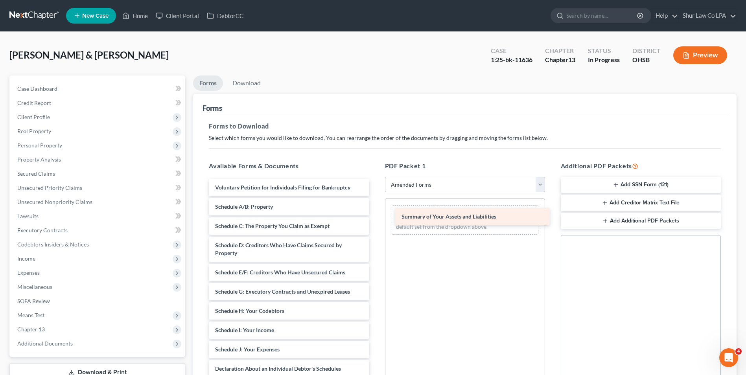
drag, startPoint x: 293, startPoint y: 203, endPoint x: 478, endPoint y: 212, distance: 185.9
click at [375, 212] on div "Summary of Your Assets and Liabilities Voluntary Petition for Individuals Filin…" at bounding box center [289, 344] width 173 height 330
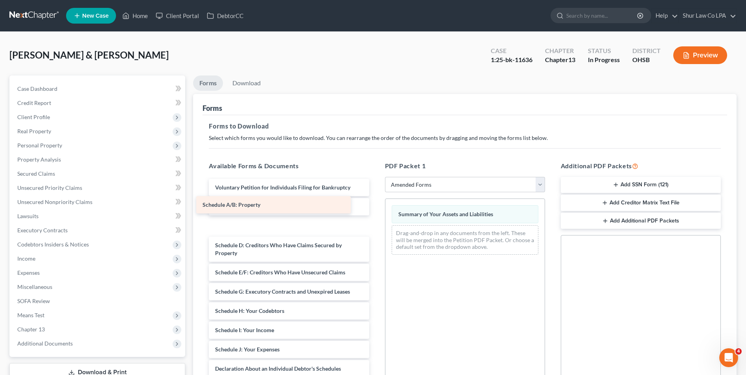
drag, startPoint x: 324, startPoint y: 213, endPoint x: 311, endPoint y: 211, distance: 12.7
click at [311, 211] on div "Schedule A/B: Property Voluntary Petition for Individuals Filing for Bankruptcy…" at bounding box center [289, 344] width 173 height 330
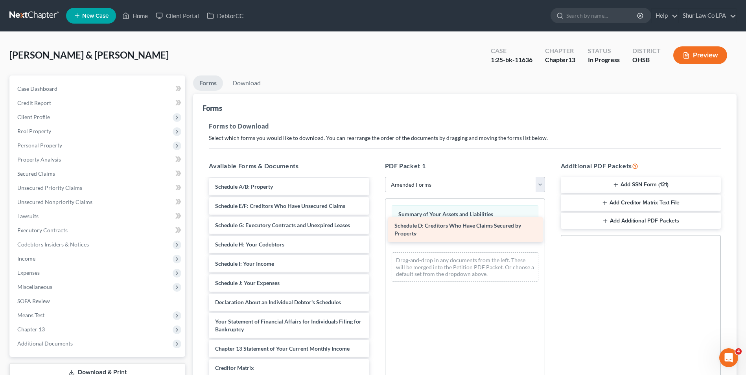
drag, startPoint x: 318, startPoint y: 214, endPoint x: 498, endPoint y: 234, distance: 180.4
click at [375, 234] on div "Schedule D: Creditors Who Have Claims Secured by Property Voluntary Petition fo…" at bounding box center [289, 291] width 173 height 303
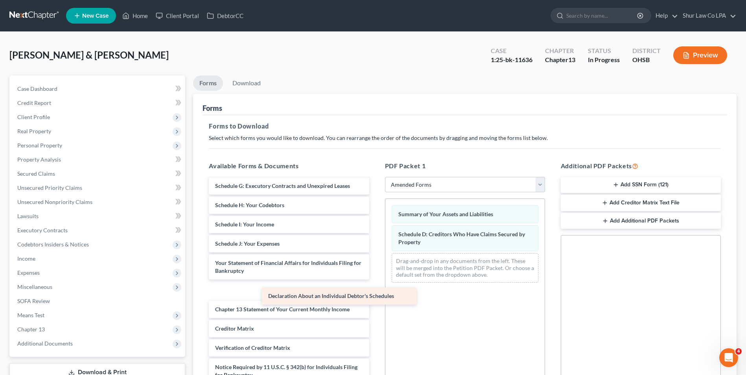
scroll to position [71, 0]
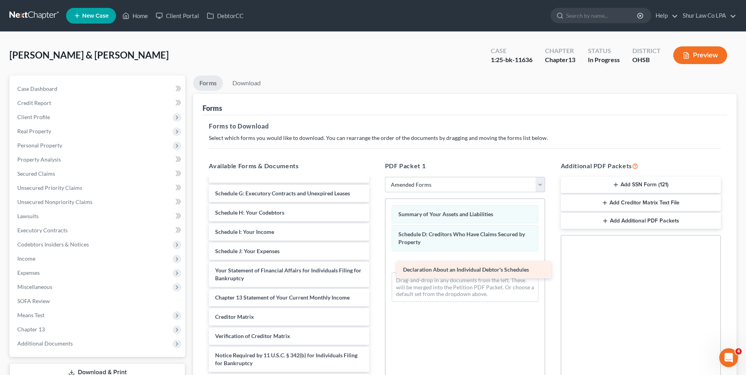
drag, startPoint x: 319, startPoint y: 264, endPoint x: 506, endPoint y: 270, distance: 186.5
click at [375, 270] on div "Declaration About an Individual Debtor's Schedules Voluntary Petition for Indiv…" at bounding box center [289, 250] width 173 height 284
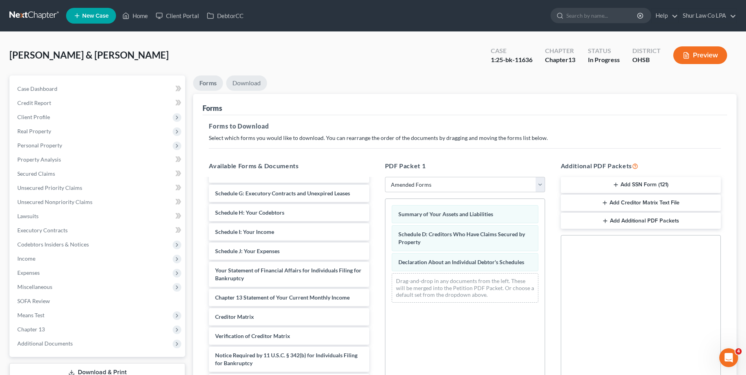
click at [254, 83] on link "Download" at bounding box center [246, 83] width 41 height 15
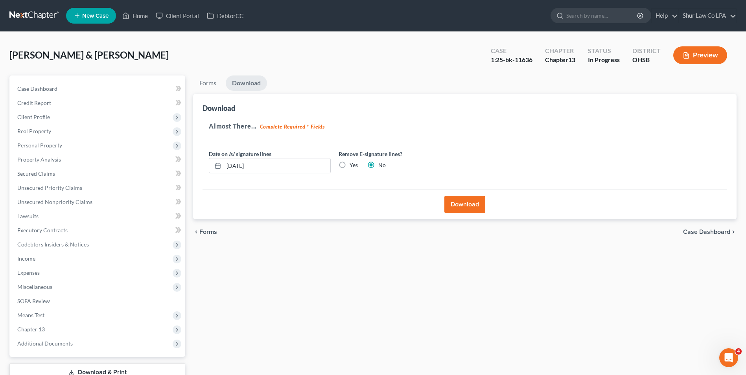
click at [467, 203] on button "Download" at bounding box center [464, 204] width 41 height 17
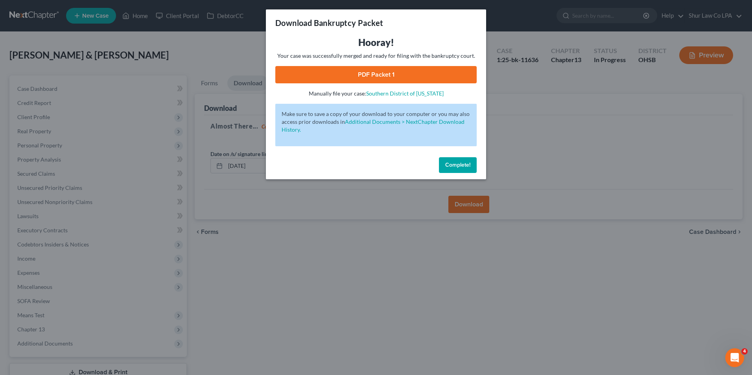
click at [387, 78] on link "PDF Packet 1" at bounding box center [375, 74] width 201 height 17
click at [445, 166] on span "Complete!" at bounding box center [457, 165] width 25 height 7
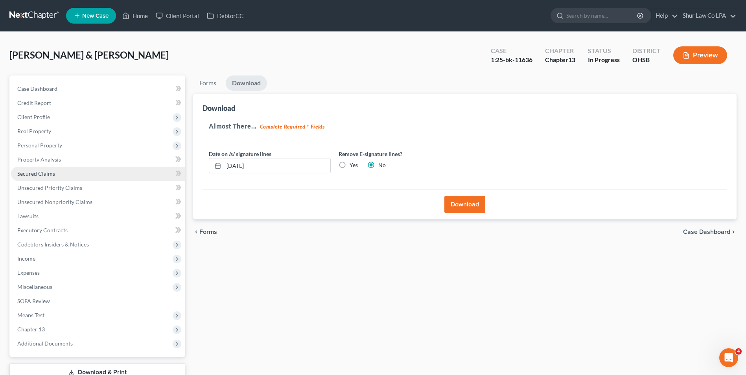
click at [37, 178] on link "Secured Claims" at bounding box center [98, 174] width 174 height 14
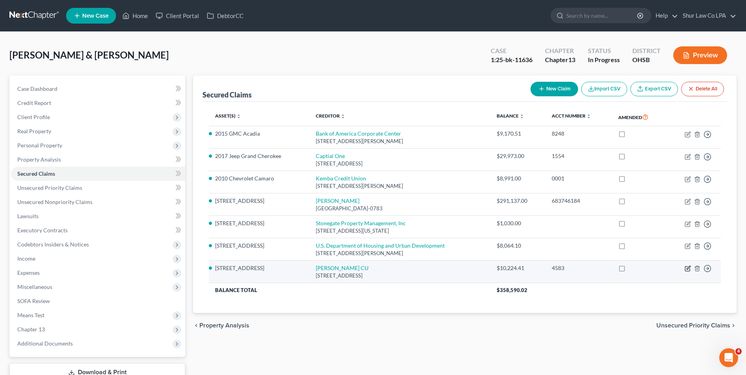
click at [686, 269] on icon "button" at bounding box center [688, 268] width 6 height 6
select select "36"
select select "3"
select select "4"
select select "2"
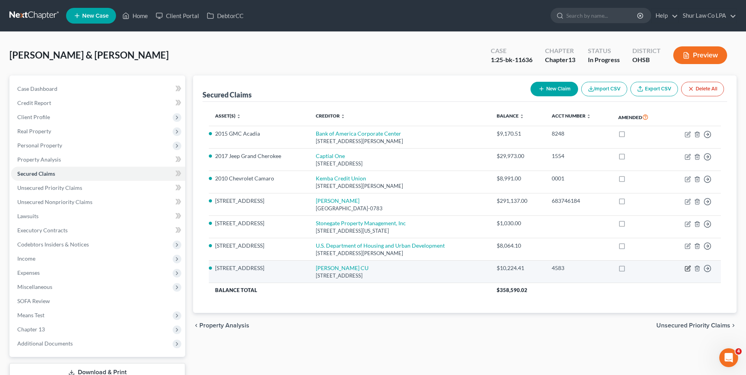
select select "0"
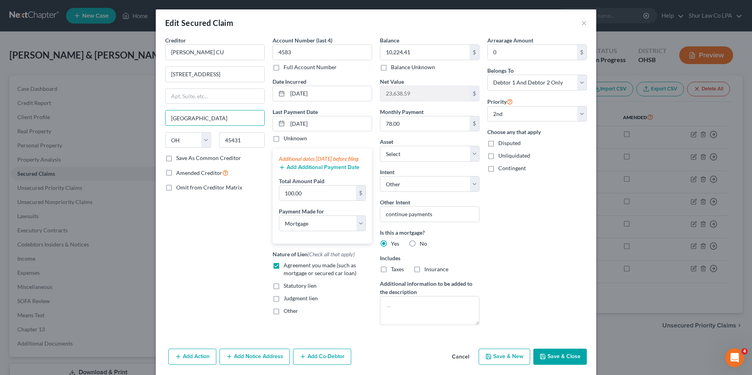
drag, startPoint x: 209, startPoint y: 117, endPoint x: 97, endPoint y: 117, distance: 111.7
click at [97, 117] on div "Edit Secured Claim × Creditor * Wright Patt CU 3560 Pentagon Blvd Dayton State …" at bounding box center [376, 187] width 752 height 375
type input "/"
type input "Beavercreek"
click at [560, 359] on button "Save & Close" at bounding box center [559, 357] width 53 height 17
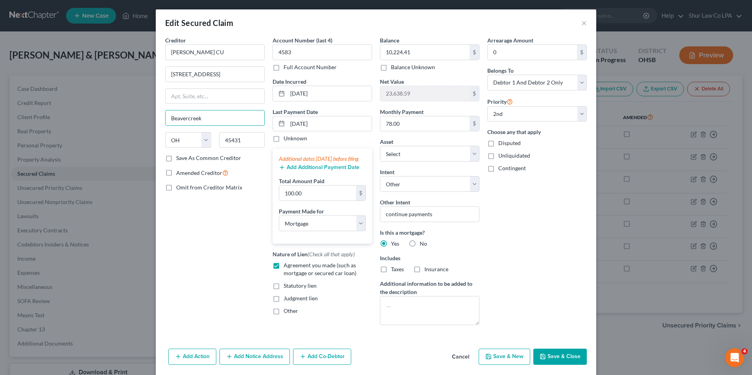
select select "1"
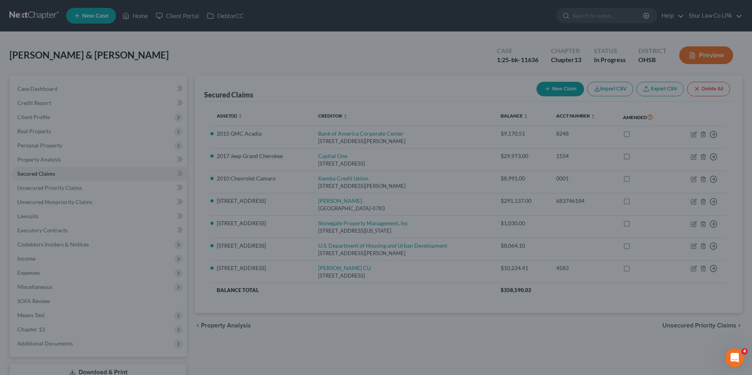
select select "10"
select select "0"
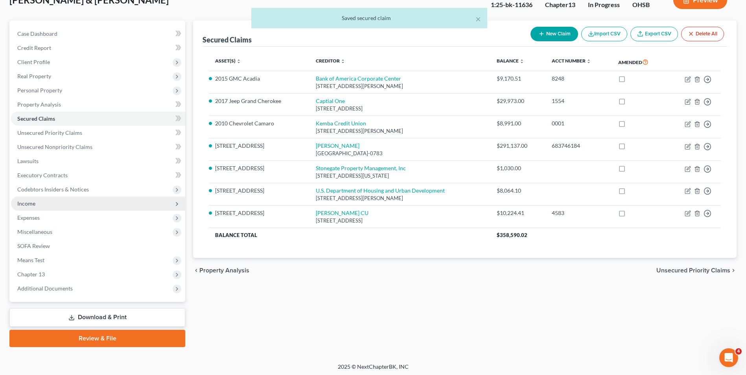
scroll to position [57, 0]
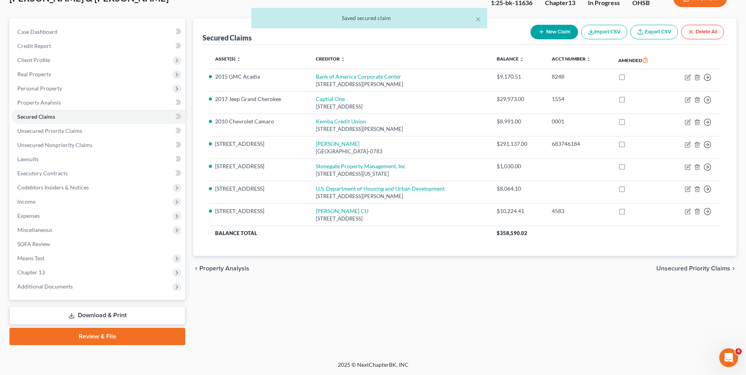
click at [112, 313] on link "Download & Print" at bounding box center [97, 315] width 176 height 18
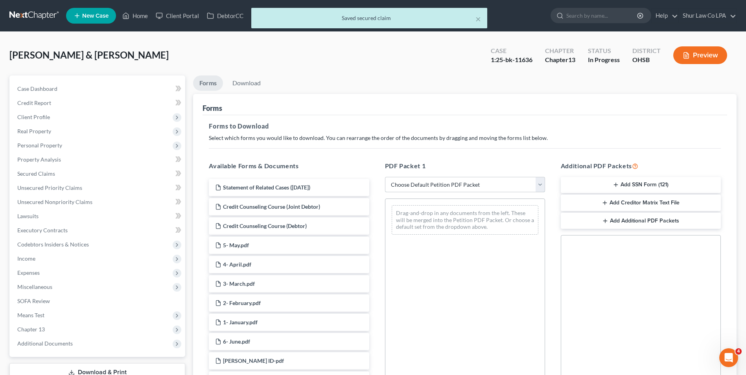
click at [541, 182] on select "Choose Default Petition PDF Packet Complete Bankruptcy Petition (all forms and …" at bounding box center [465, 185] width 160 height 16
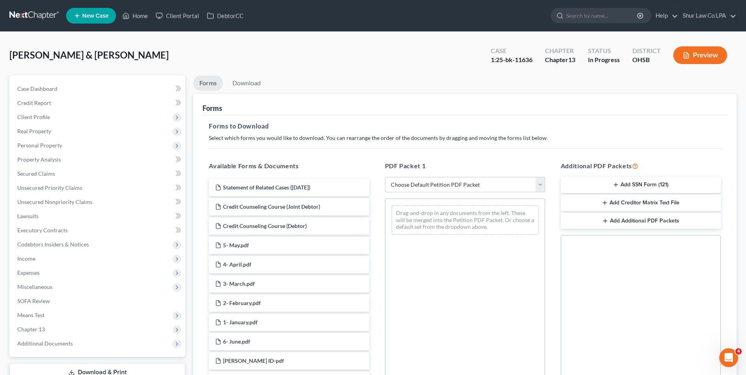
select select "2"
click at [385, 177] on select "Choose Default Petition PDF Packet Complete Bankruptcy Petition (all forms and …" at bounding box center [465, 185] width 160 height 16
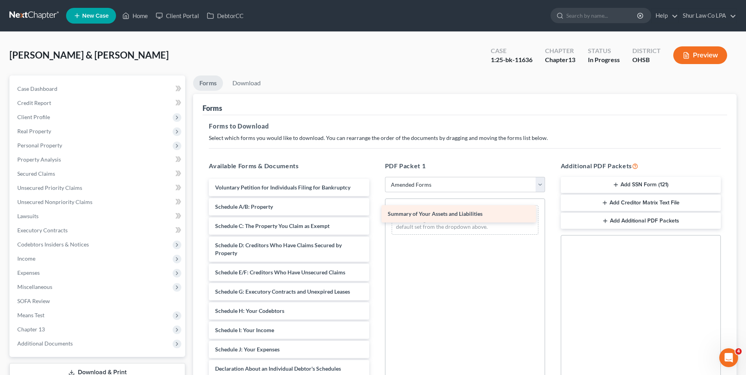
drag, startPoint x: 287, startPoint y: 210, endPoint x: 459, endPoint y: 217, distance: 172.8
click at [375, 217] on div "Summary of Your Assets and Liabilities Voluntary Petition for Individuals Filin…" at bounding box center [289, 344] width 173 height 330
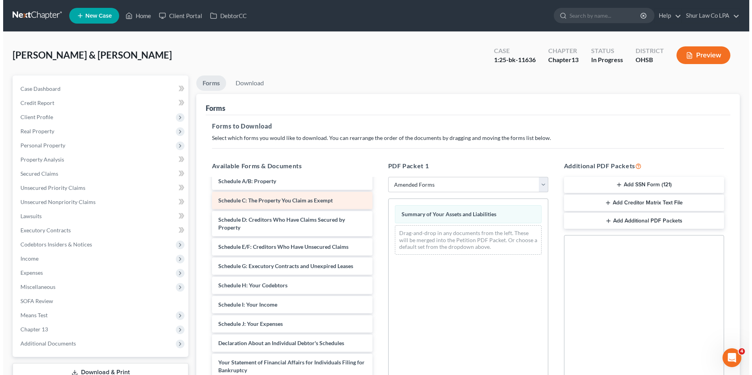
scroll to position [39, 0]
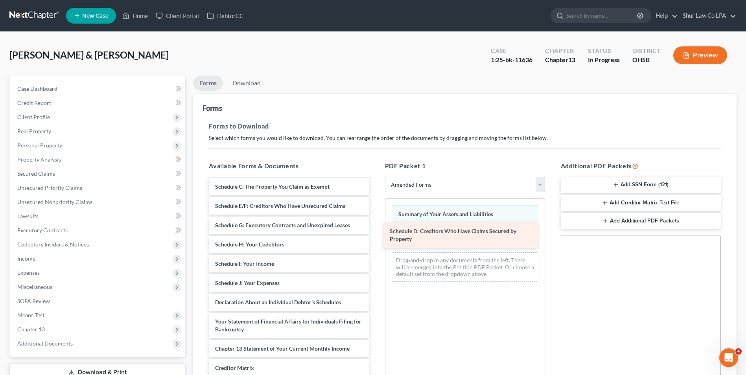
drag, startPoint x: 321, startPoint y: 213, endPoint x: 504, endPoint y: 238, distance: 184.6
click at [375, 238] on div "Schedule D: Creditors Who Have Claims Secured by Property Voluntary Petition fo…" at bounding box center [289, 291] width 173 height 303
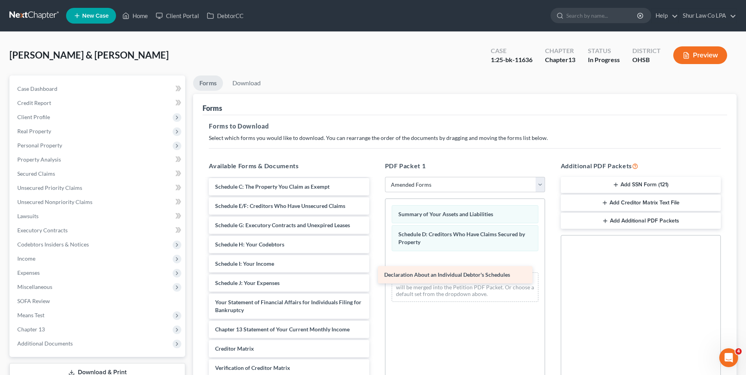
drag, startPoint x: 309, startPoint y: 307, endPoint x: 478, endPoint y: 280, distance: 171.3
click at [375, 280] on div "Declaration About an Individual Debtor's Schedules Voluntary Petition for Indiv…" at bounding box center [289, 282] width 173 height 284
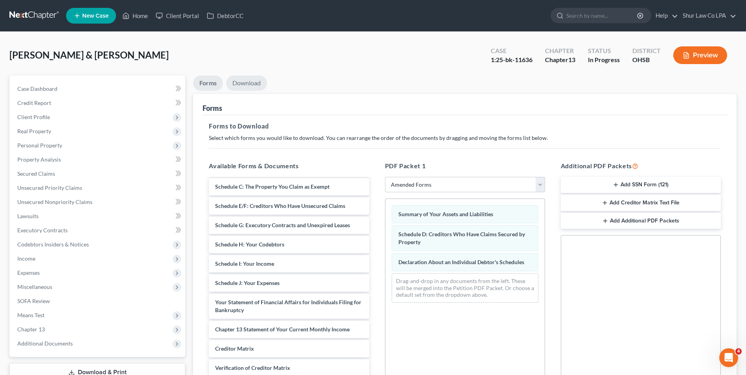
click at [258, 80] on link "Download" at bounding box center [246, 83] width 41 height 15
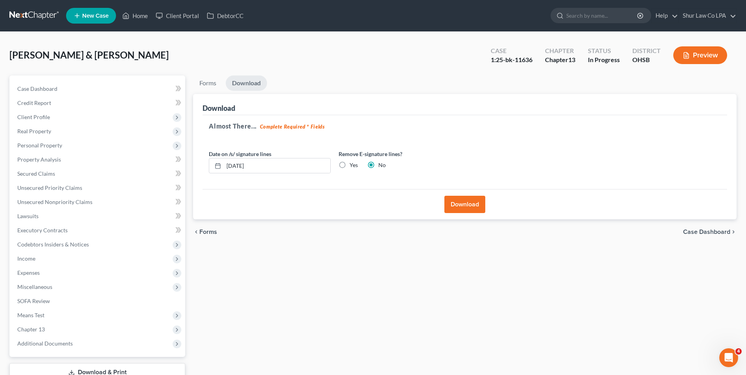
click at [480, 202] on button "Download" at bounding box center [464, 204] width 41 height 17
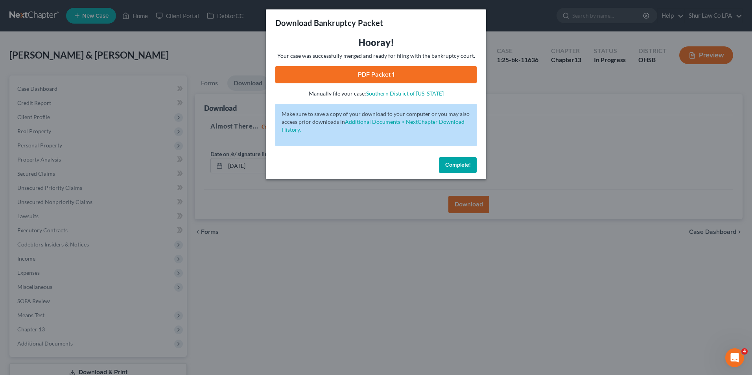
click at [394, 74] on link "PDF Packet 1" at bounding box center [375, 74] width 201 height 17
click at [462, 167] on span "Complete!" at bounding box center [457, 165] width 25 height 7
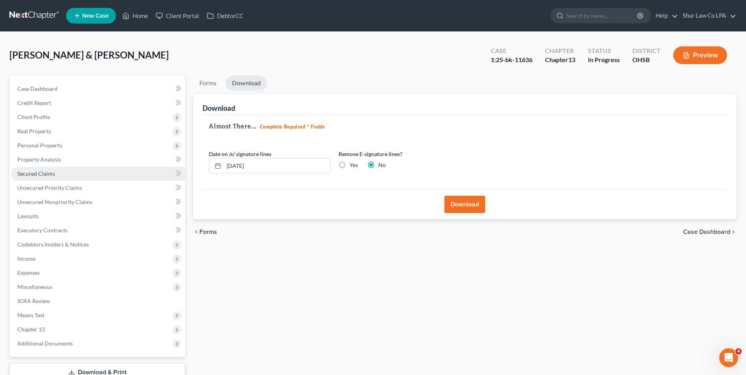
click at [47, 175] on span "Secured Claims" at bounding box center [36, 173] width 38 height 7
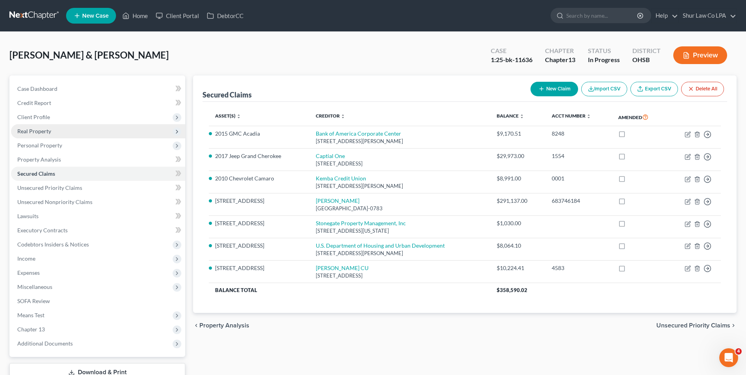
click at [41, 134] on span "Real Property" at bounding box center [34, 131] width 34 height 7
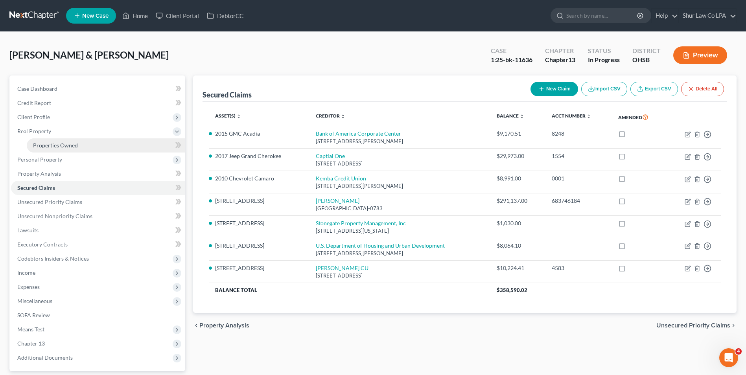
click at [45, 144] on span "Properties Owned" at bounding box center [55, 145] width 45 height 7
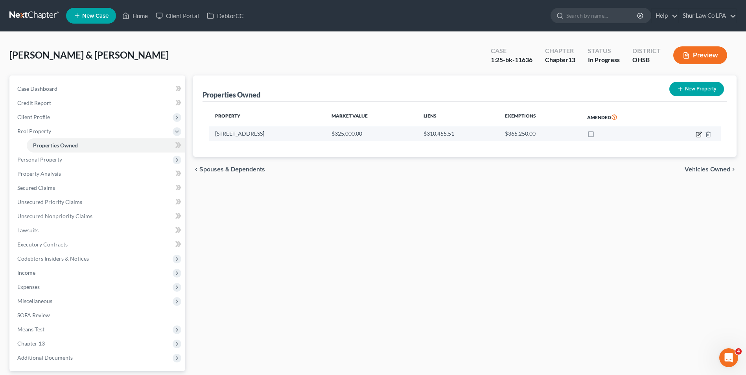
click at [697, 137] on icon "button" at bounding box center [698, 134] width 5 height 5
select select "36"
select select "12"
select select "2"
select select "0"
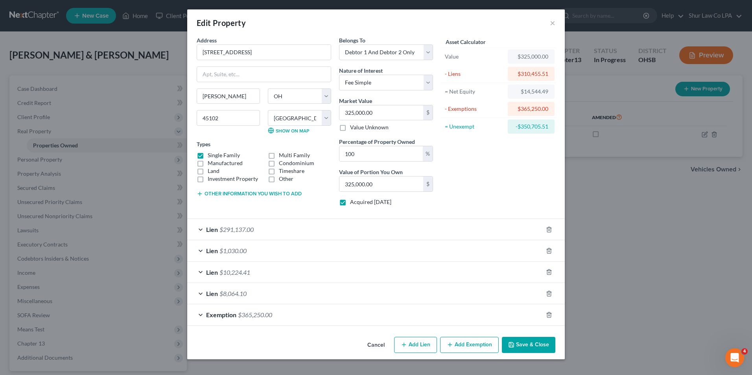
click at [226, 254] on span "$1,030.00" at bounding box center [232, 250] width 27 height 7
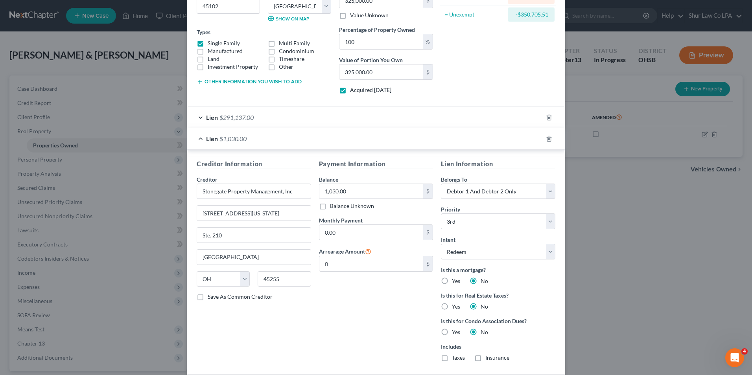
scroll to position [118, 0]
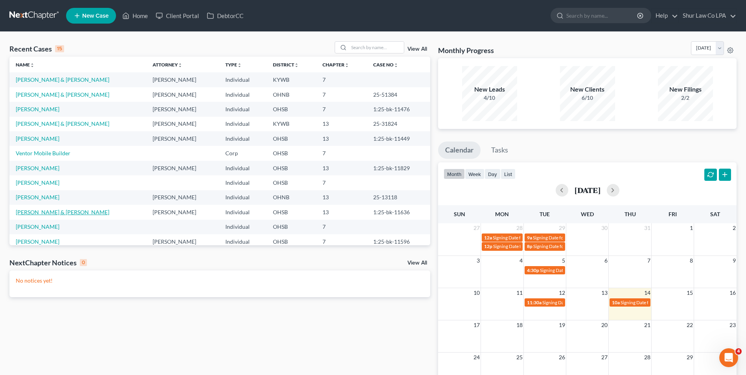
click at [61, 212] on link "[PERSON_NAME] & [PERSON_NAME]" at bounding box center [63, 212] width 94 height 7
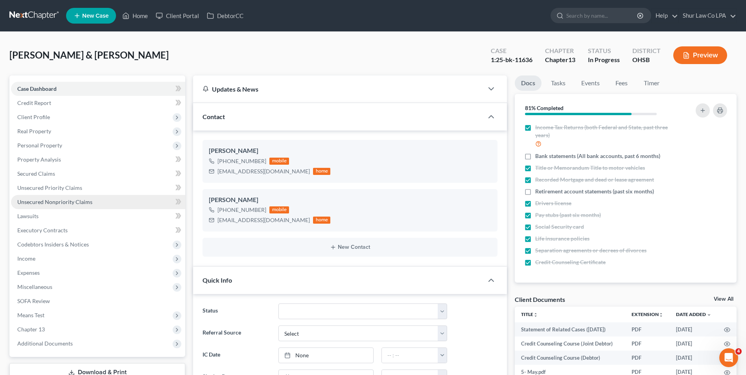
click at [38, 204] on span "Unsecured Nonpriority Claims" at bounding box center [54, 202] width 75 height 7
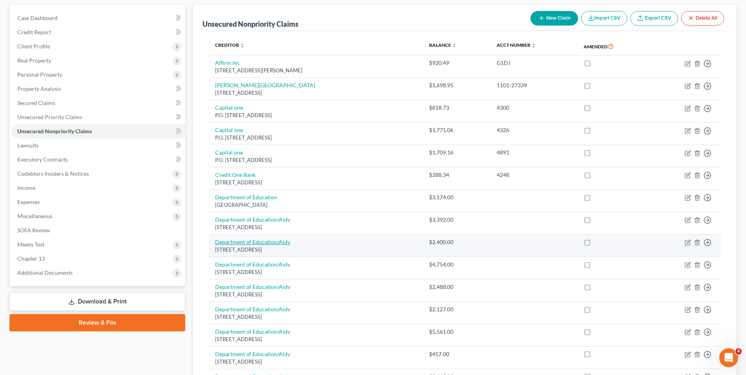
scroll to position [24, 0]
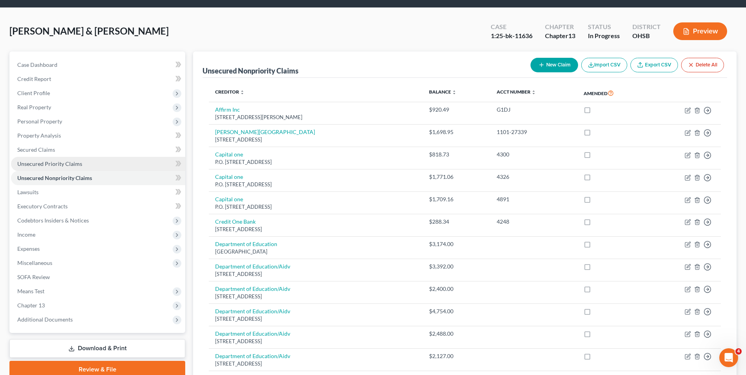
click at [63, 165] on span "Unsecured Priority Claims" at bounding box center [49, 163] width 65 height 7
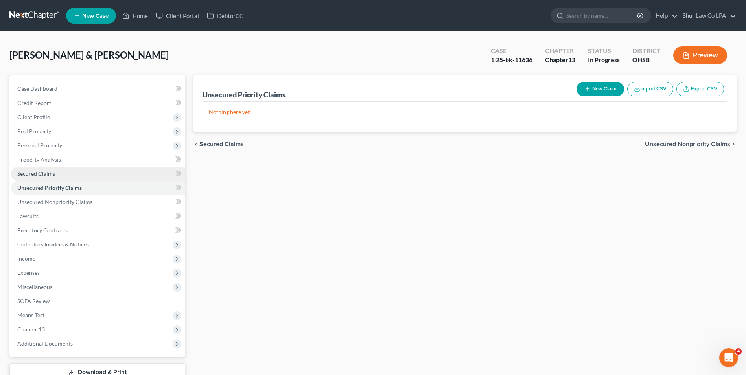
click at [34, 171] on span "Secured Claims" at bounding box center [36, 173] width 38 height 7
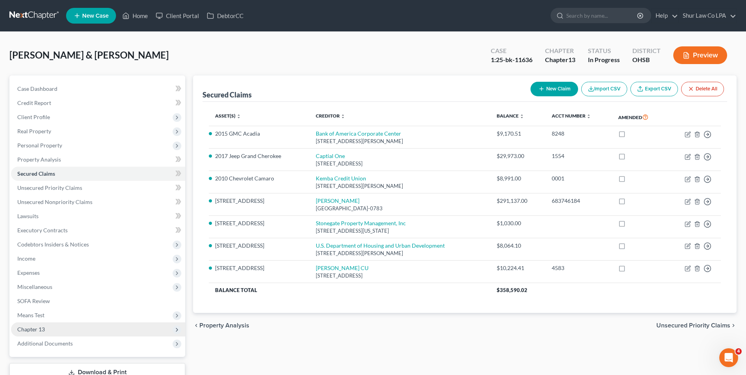
click at [39, 332] on span "Chapter 13" at bounding box center [31, 329] width 28 height 7
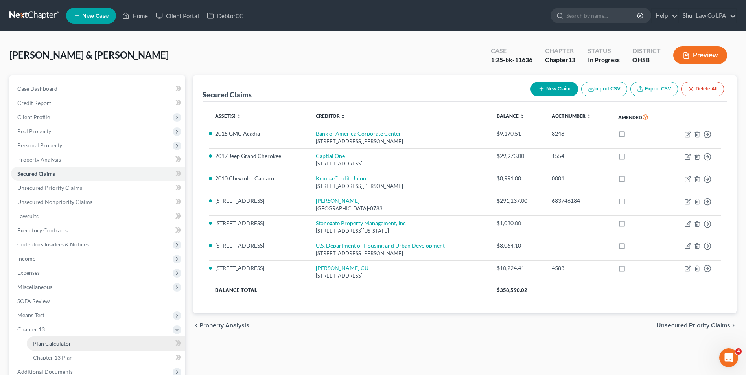
click at [50, 345] on span "Plan Calculator" at bounding box center [52, 343] width 38 height 7
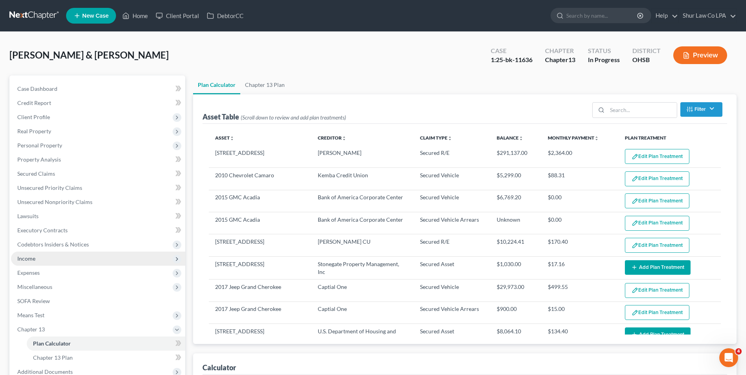
select select "59"
click at [654, 160] on button "Edit Plan Treatment" at bounding box center [657, 156] width 65 height 15
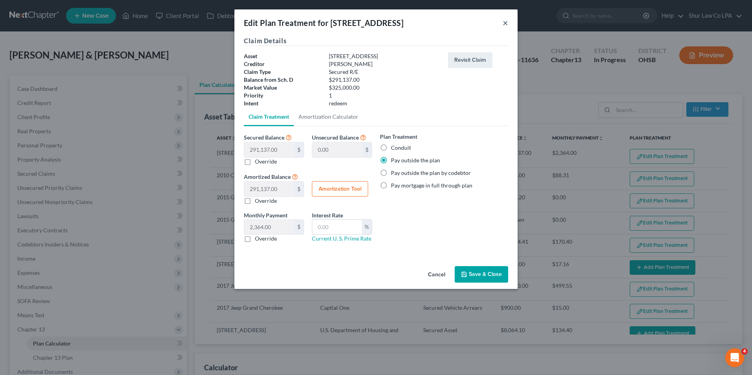
click at [506, 23] on button "×" at bounding box center [506, 22] width 6 height 9
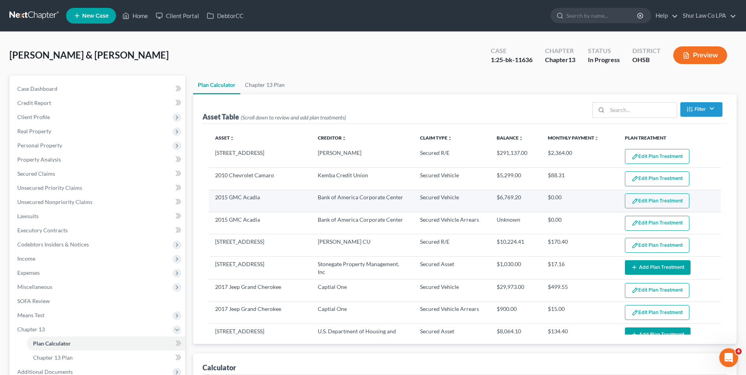
click at [648, 201] on button "Edit Plan Treatment" at bounding box center [657, 201] width 65 height 15
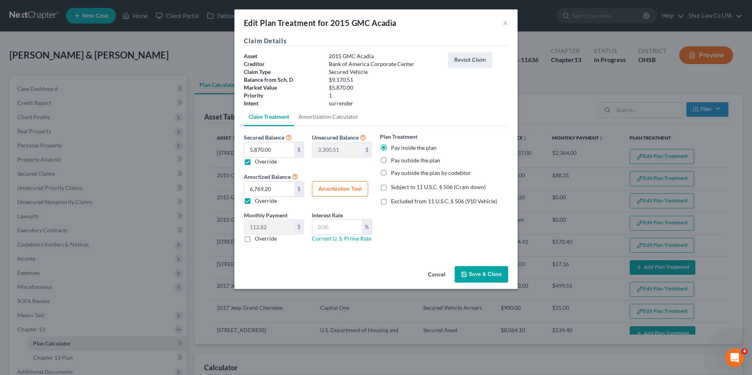
click at [255, 163] on label "Override" at bounding box center [266, 162] width 22 height 8
click at [258, 163] on input "Override" at bounding box center [260, 160] width 5 height 5
checkbox input "false"
type input "0.00"
type input "9,170.51"
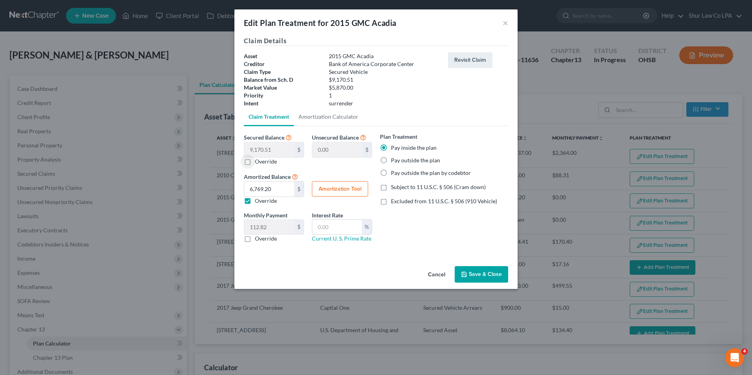
click at [255, 201] on label "Override" at bounding box center [266, 201] width 22 height 8
click at [258, 201] on input "Override" at bounding box center [260, 199] width 5 height 5
checkbox input "false"
type input "152.84"
click at [424, 239] on div "Plan Treatment Pay inside the plan Pay outside the plan Pay outside the plan by…" at bounding box center [444, 191] width 136 height 116
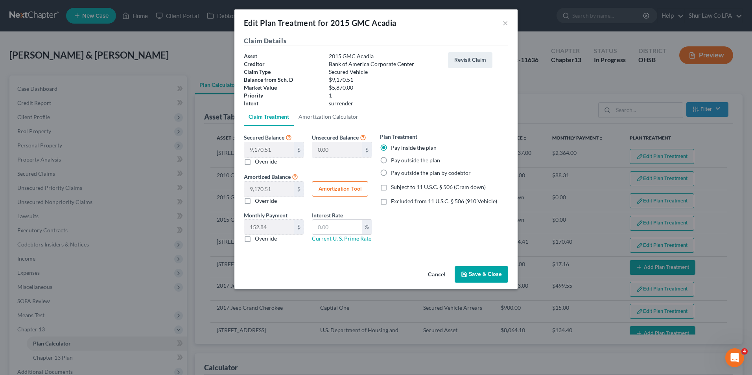
click at [391, 162] on label "Pay outside the plan" at bounding box center [415, 161] width 49 height 8
click at [394, 162] on input "Pay outside the plan" at bounding box center [396, 159] width 5 height 5
radio input "true"
click at [471, 273] on button "Save & Close" at bounding box center [481, 274] width 53 height 17
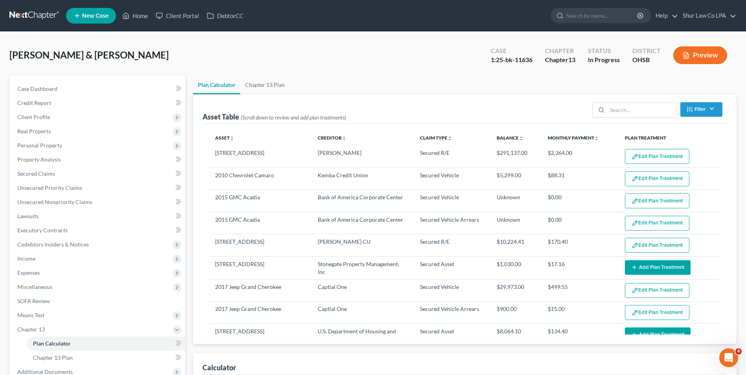
select select "59"
click at [635, 223] on button "Edit Plan Treatment" at bounding box center [657, 223] width 65 height 15
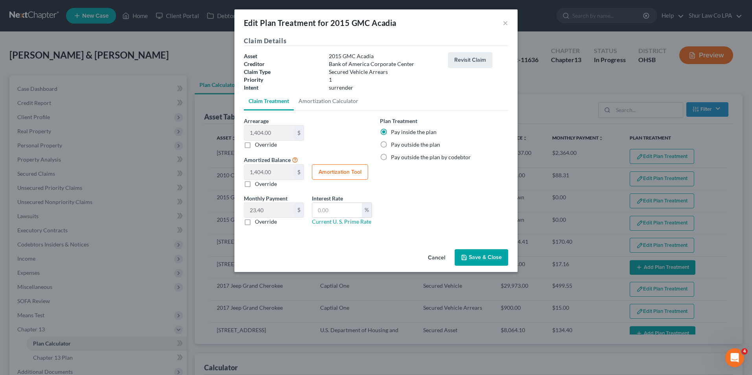
click at [391, 145] on label "Pay outside the plan" at bounding box center [415, 145] width 49 height 8
click at [394, 145] on input "Pay outside the plan" at bounding box center [396, 143] width 5 height 5
radio input "true"
click at [470, 257] on button "Save & Close" at bounding box center [481, 257] width 53 height 17
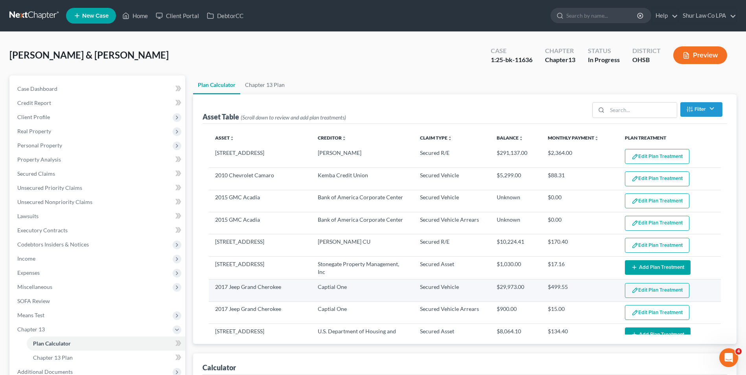
select select "59"
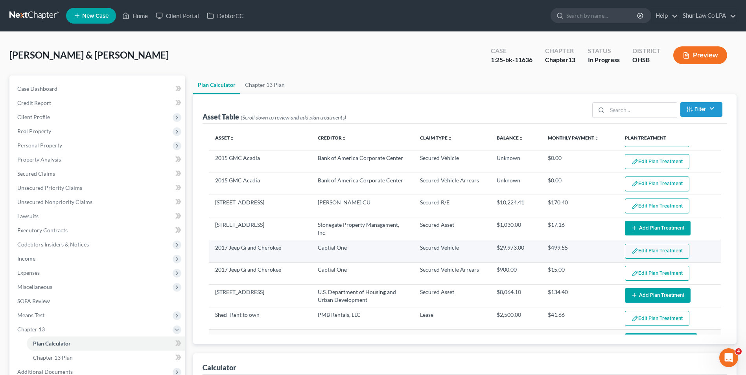
click at [655, 254] on button "Edit Plan Treatment" at bounding box center [657, 251] width 65 height 15
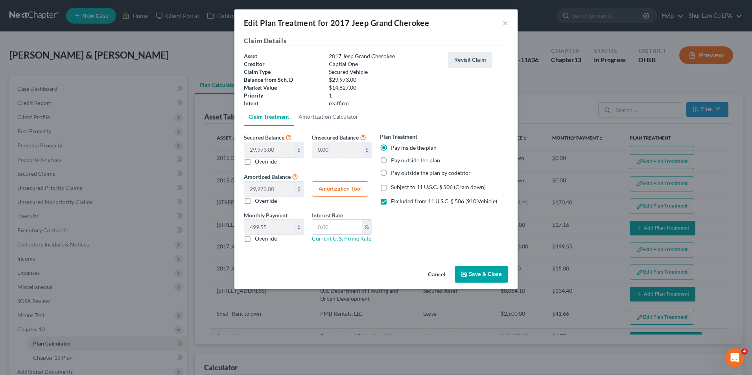
click at [339, 185] on button "Amortization Tool" at bounding box center [340, 189] width 56 height 16
type input "29,973.00"
type input "60"
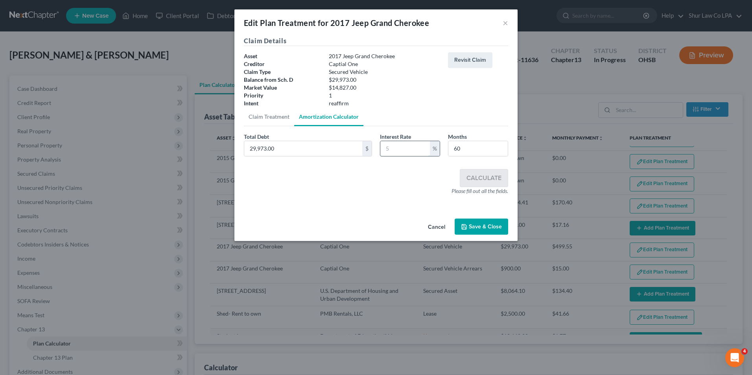
click at [395, 149] on input "text" at bounding box center [405, 148] width 50 height 15
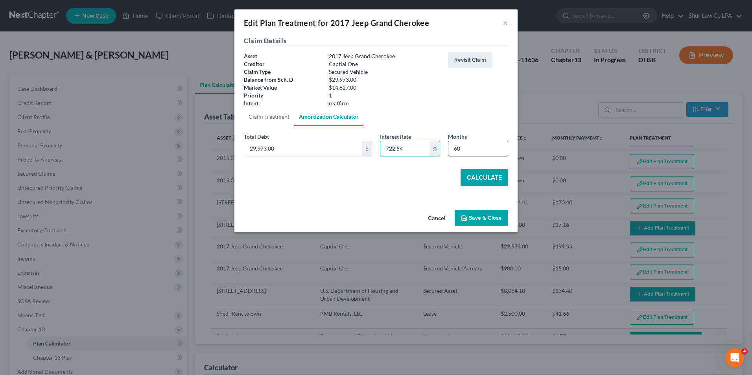
type input "722.54"
drag, startPoint x: 471, startPoint y: 149, endPoint x: 431, endPoint y: 157, distance: 40.3
click at [431, 157] on div "Total Debt 29,973.00 $ Interest Rate 722.54 % Months 60" at bounding box center [376, 148] width 272 height 30
type input "36"
click at [487, 178] on button "Calculate" at bounding box center [485, 177] width 48 height 17
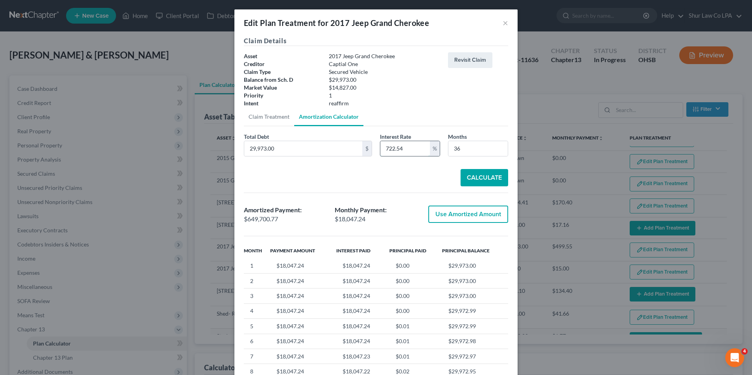
click at [405, 149] on input "722.54" at bounding box center [405, 148] width 50 height 15
type input "7"
type input "17"
click at [401, 167] on div "Total Debt 29,973.00 $ Interest Rate 17 % Months 36 Calculate Amortized Payment…" at bounding box center [376, 259] width 264 height 252
click at [470, 181] on button "Calculate" at bounding box center [485, 177] width 48 height 17
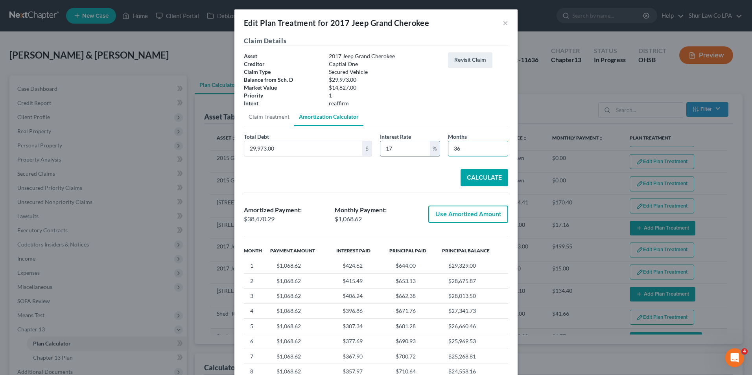
drag, startPoint x: 464, startPoint y: 149, endPoint x: 429, endPoint y: 152, distance: 35.5
click at [429, 152] on div "Total Debt 29,973.00 $ Interest Rate 17 % Months 36" at bounding box center [376, 148] width 272 height 30
type input "60"
click at [472, 175] on button "Calculate" at bounding box center [485, 177] width 48 height 17
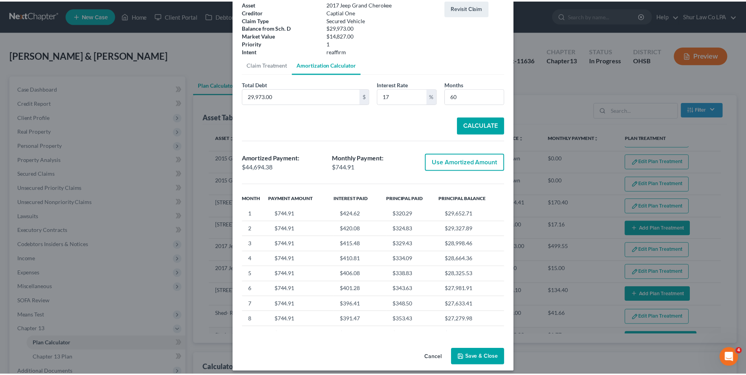
scroll to position [59, 0]
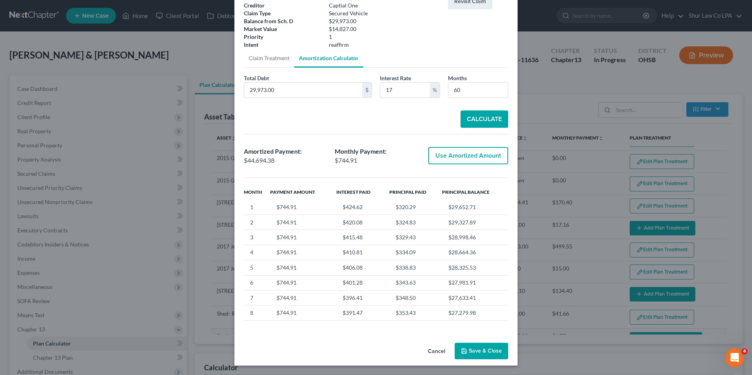
click at [481, 355] on button "Save & Close" at bounding box center [481, 351] width 53 height 17
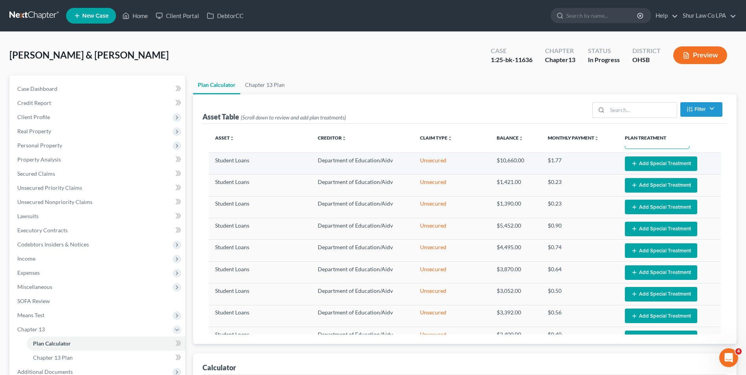
select select "59"
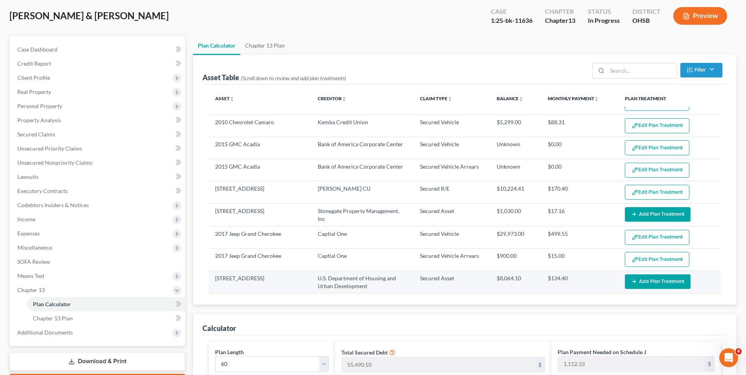
scroll to position [0, 0]
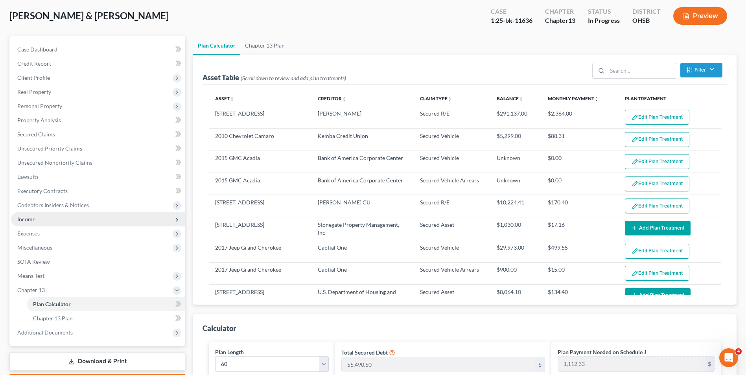
click at [30, 219] on span "Income" at bounding box center [26, 219] width 18 height 7
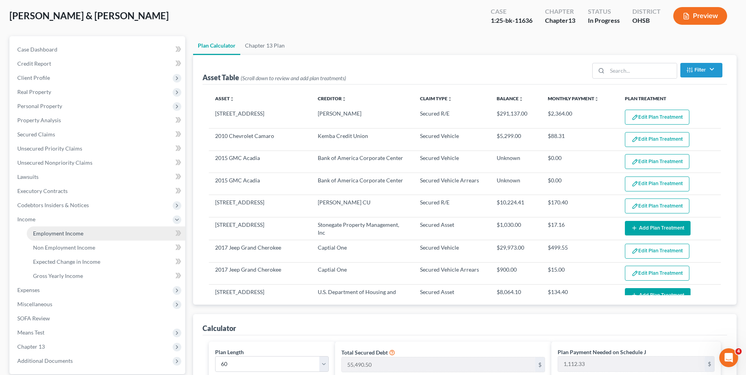
click at [37, 232] on span "Employment Income" at bounding box center [58, 233] width 50 height 7
